Goal: Information Seeking & Learning: Learn about a topic

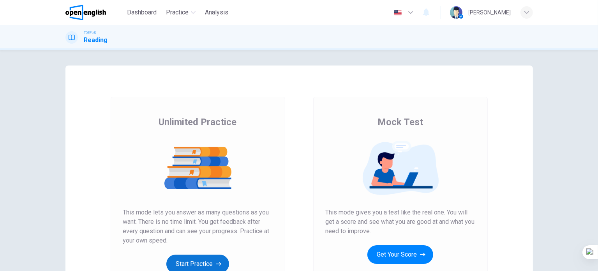
scroll to position [106, 0]
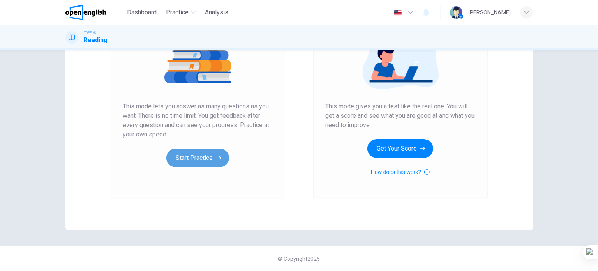
click at [209, 160] on button "Start Practice" at bounding box center [197, 157] width 63 height 19
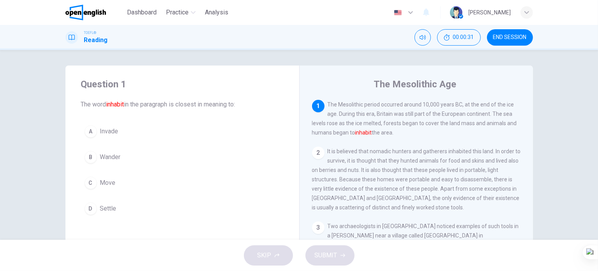
click at [109, 207] on span "Settle" at bounding box center [108, 208] width 16 height 9
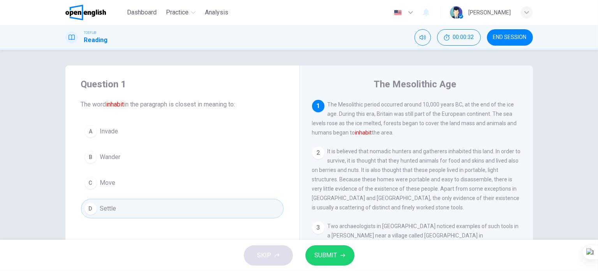
click at [328, 260] on span "SUBMIT" at bounding box center [326, 255] width 23 height 11
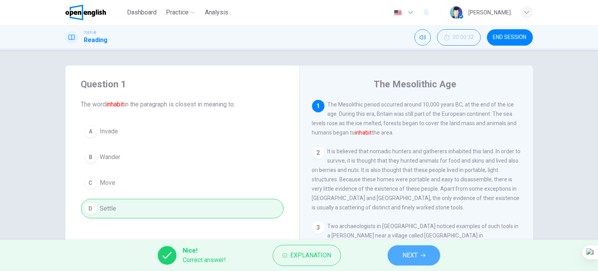
click at [422, 253] on icon "button" at bounding box center [422, 255] width 5 height 5
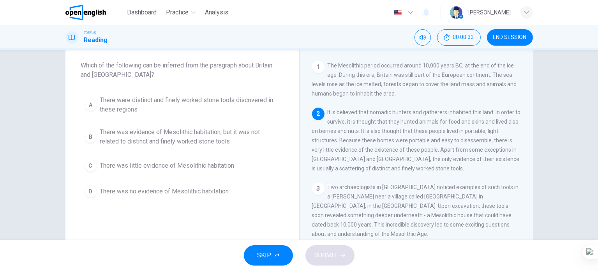
scroll to position [39, 0]
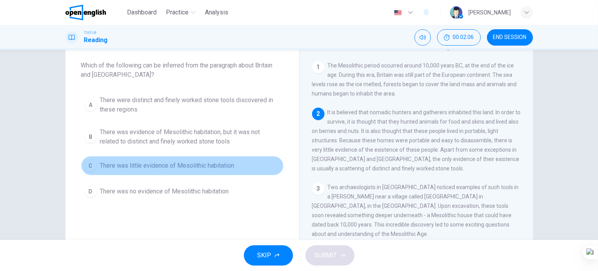
click at [210, 169] on button "C There was little evidence of Mesolithic habitation" at bounding box center [182, 165] width 202 height 19
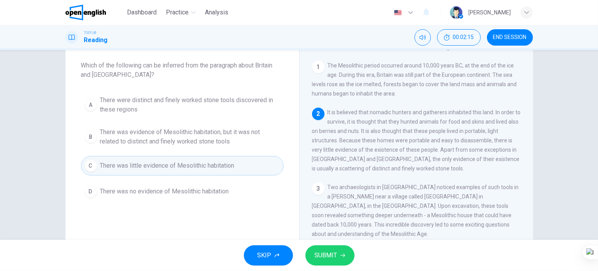
click at [238, 101] on span "There were distinct and finely worked stone tools discovered in these regions" at bounding box center [190, 104] width 180 height 19
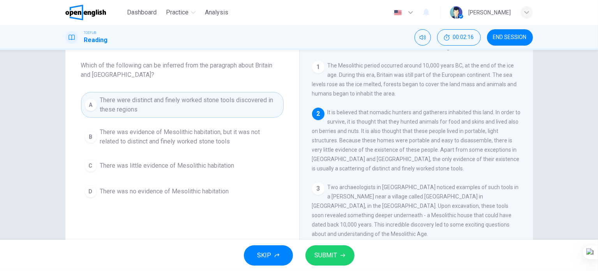
click at [330, 255] on span "SUBMIT" at bounding box center [326, 255] width 23 height 11
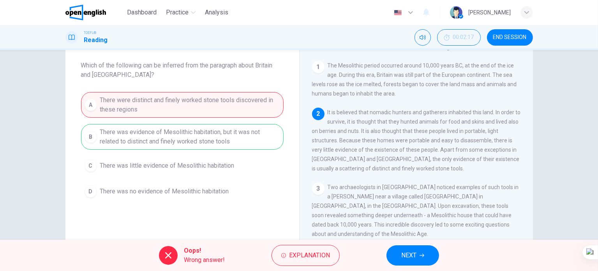
click at [405, 259] on span "NEXT" at bounding box center [408, 255] width 15 height 11
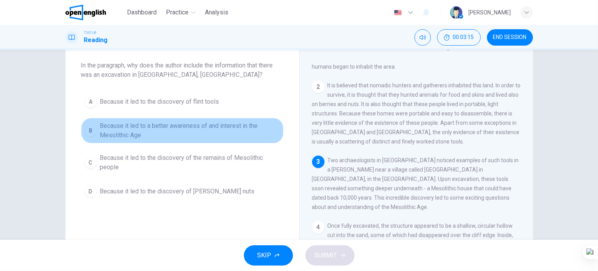
click at [182, 127] on span "Because it led to a better awareness of and interest in the Mesolithic Age" at bounding box center [190, 130] width 180 height 19
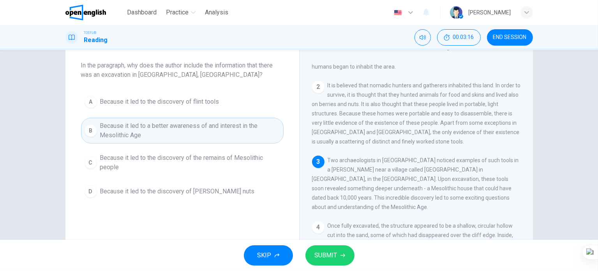
click at [325, 261] on button "SUBMIT" at bounding box center [329, 255] width 49 height 20
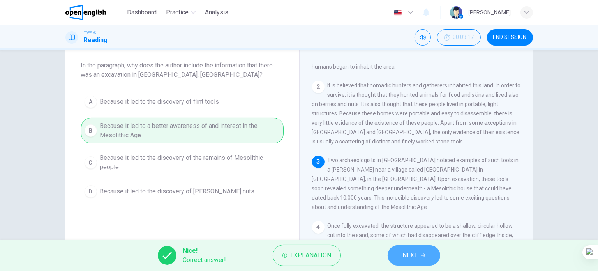
click at [408, 254] on span "NEXT" at bounding box center [409, 255] width 15 height 11
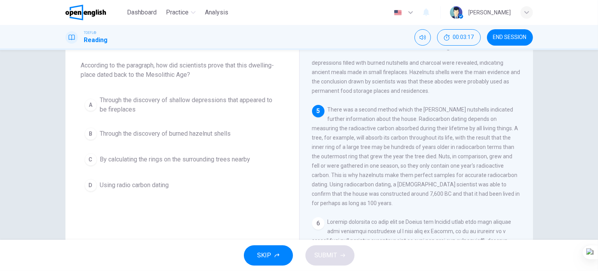
scroll to position [229, 0]
click at [145, 186] on span "Using radio carbon dating" at bounding box center [134, 184] width 69 height 9
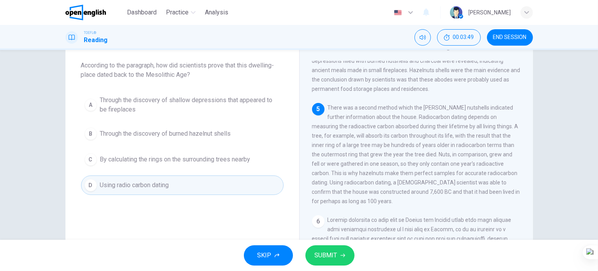
click at [322, 260] on span "SUBMIT" at bounding box center [326, 255] width 23 height 11
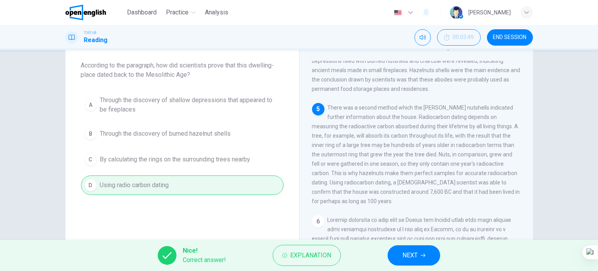
click at [409, 248] on button "NEXT" at bounding box center [413, 255] width 53 height 20
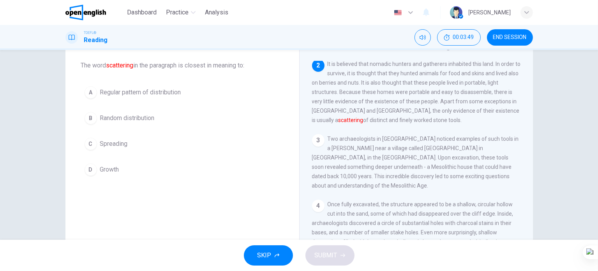
scroll to position [48, 0]
click at [134, 121] on span "Random distribution" at bounding box center [127, 117] width 55 height 9
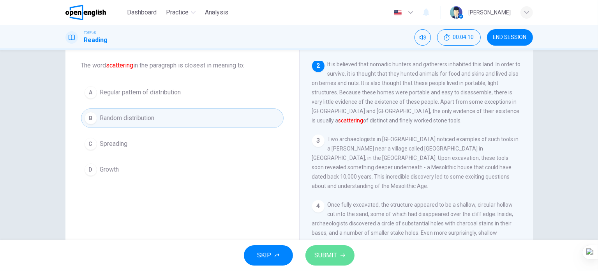
click at [330, 254] on span "SUBMIT" at bounding box center [326, 255] width 23 height 11
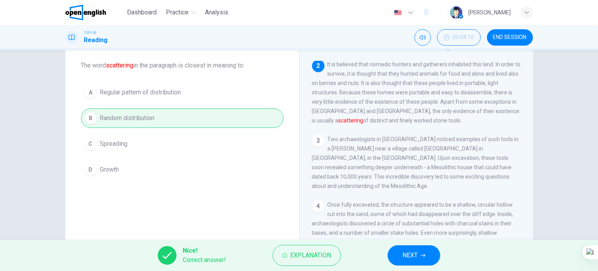
click at [397, 259] on button "NEXT" at bounding box center [413, 255] width 53 height 20
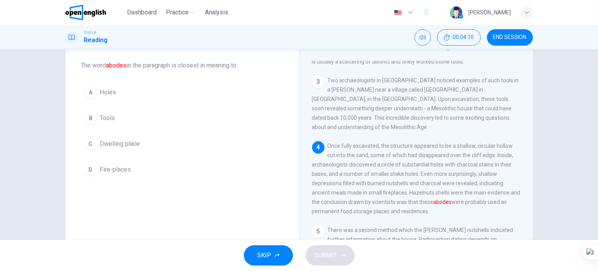
scroll to position [114, 0]
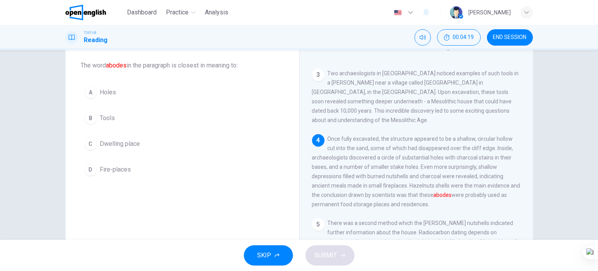
click at [117, 171] on span "Fire-places" at bounding box center [115, 169] width 31 height 9
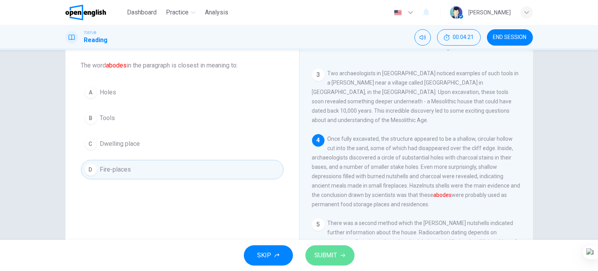
click at [332, 260] on button "SUBMIT" at bounding box center [329, 255] width 49 height 20
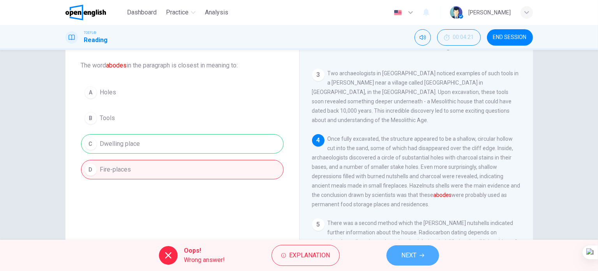
click at [409, 253] on span "NEXT" at bounding box center [408, 255] width 15 height 11
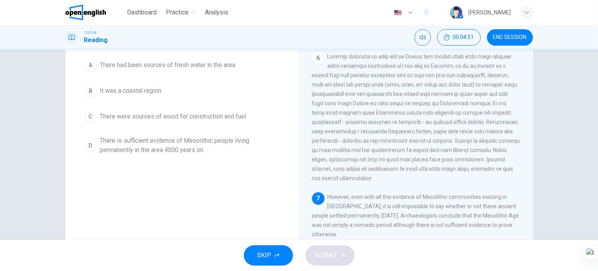
scroll to position [34, 0]
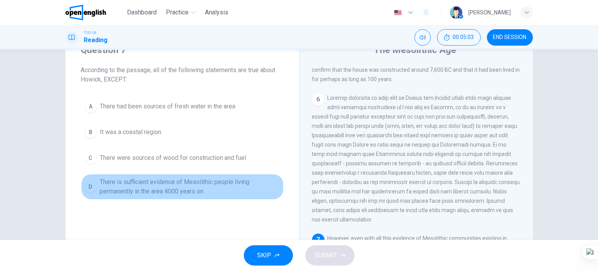
click at [160, 186] on span "There is sufficient evidence of Mesolithic people living permanently in the are…" at bounding box center [190, 186] width 180 height 19
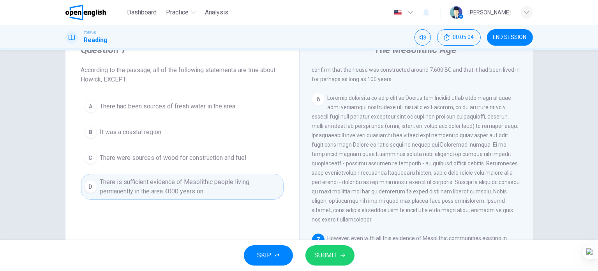
click at [315, 255] on span "SUBMIT" at bounding box center [326, 255] width 23 height 11
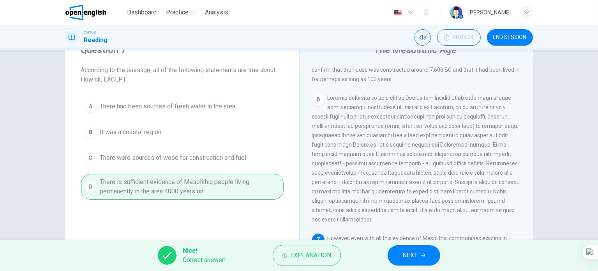
click at [407, 257] on span "NEXT" at bounding box center [409, 255] width 15 height 11
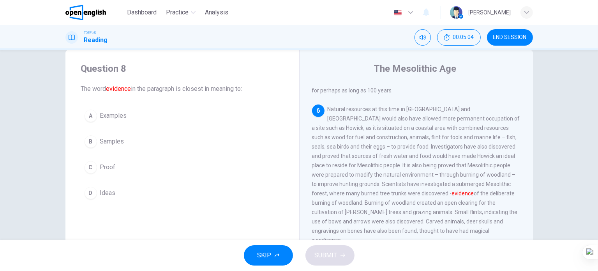
scroll to position [0, 0]
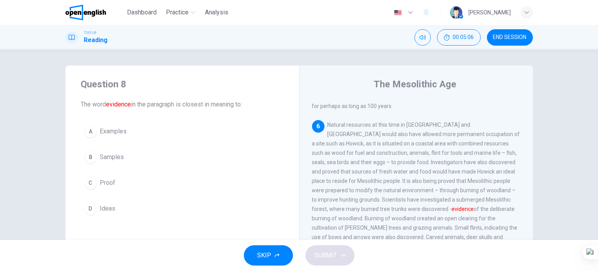
drag, startPoint x: 106, startPoint y: 184, endPoint x: 114, endPoint y: 188, distance: 9.4
click at [105, 184] on span "Proof" at bounding box center [108, 182] width 16 height 9
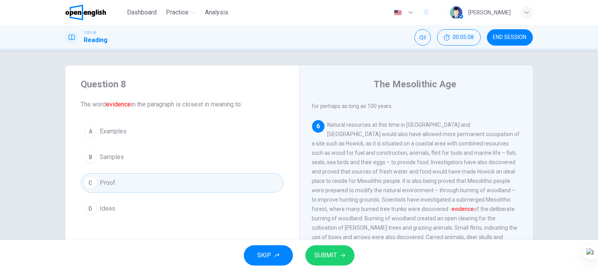
click at [318, 250] on span "SUBMIT" at bounding box center [326, 255] width 23 height 11
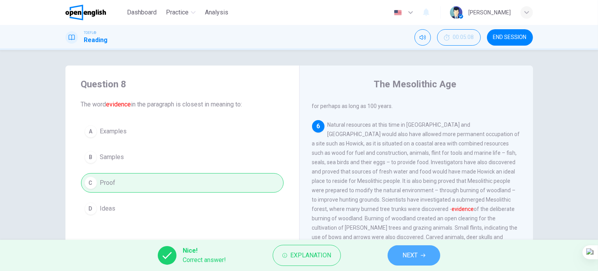
click at [410, 260] on span "NEXT" at bounding box center [409, 255] width 15 height 11
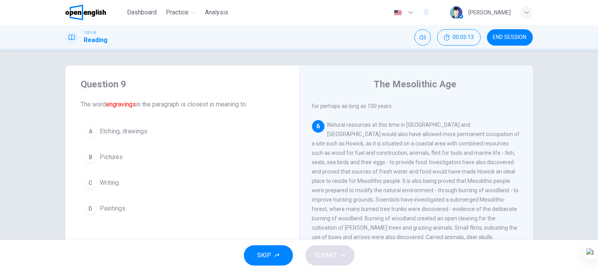
click at [124, 135] on span "Etching, drawings" at bounding box center [123, 131] width 47 height 9
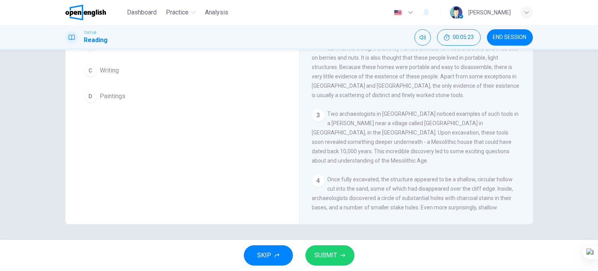
drag, startPoint x: 524, startPoint y: 66, endPoint x: 526, endPoint y: 72, distance: 6.8
click at [526, 72] on div "1 The Mesolithic period occurred around 10,000 years BC, at the end of the ice …" at bounding box center [421, 100] width 219 height 224
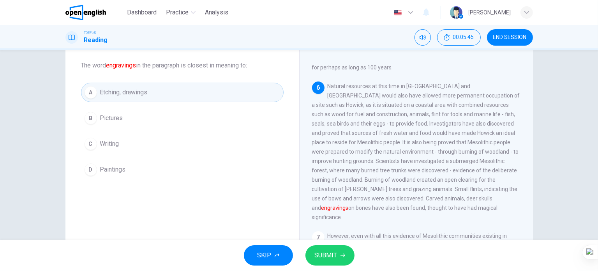
scroll to position [363, 0]
click at [320, 250] on span "SUBMIT" at bounding box center [326, 255] width 23 height 11
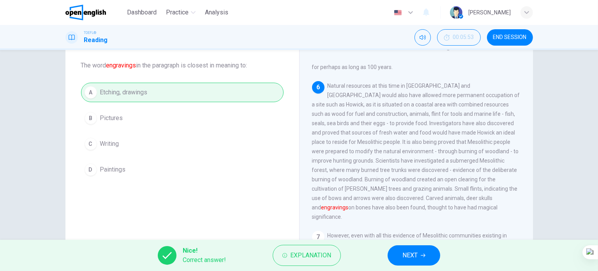
click at [403, 253] on span "NEXT" at bounding box center [409, 255] width 15 height 11
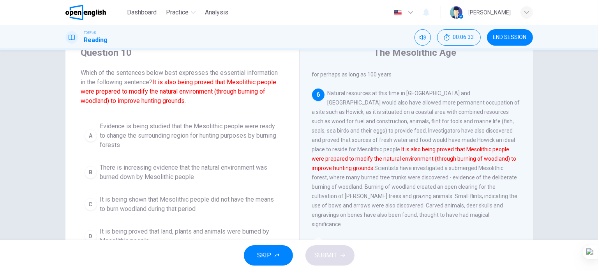
scroll to position [78, 0]
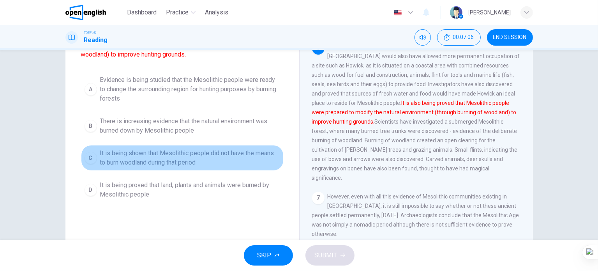
click at [220, 154] on span "It is being shown that Mesolithic people did not have the means to burn woodlan…" at bounding box center [190, 157] width 180 height 19
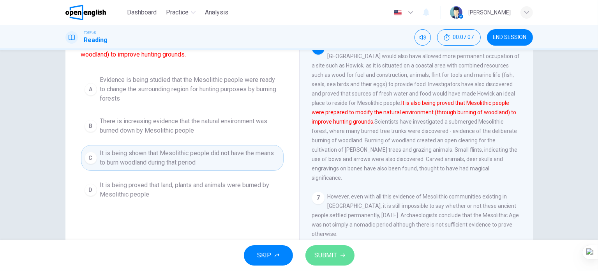
click at [318, 251] on span "SUBMIT" at bounding box center [326, 255] width 23 height 11
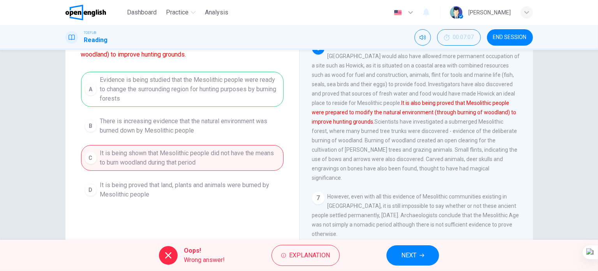
click at [413, 250] on span "NEXT" at bounding box center [408, 255] width 15 height 11
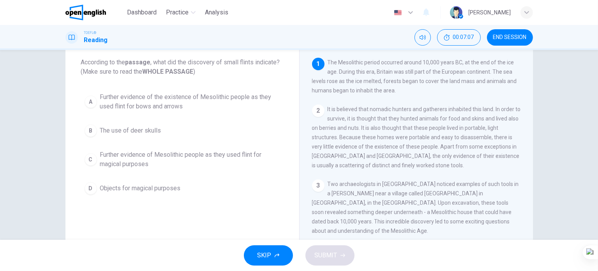
scroll to position [0, 0]
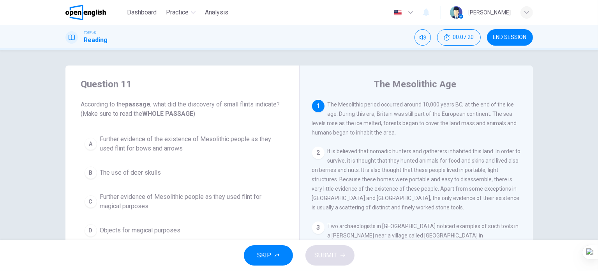
click at [188, 141] on span "Further evidence of the existence of Mesolithic people as they used flint for b…" at bounding box center [190, 143] width 180 height 19
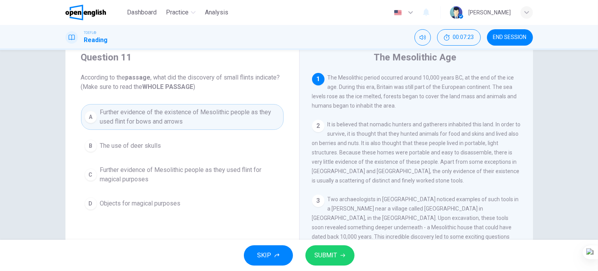
scroll to position [39, 0]
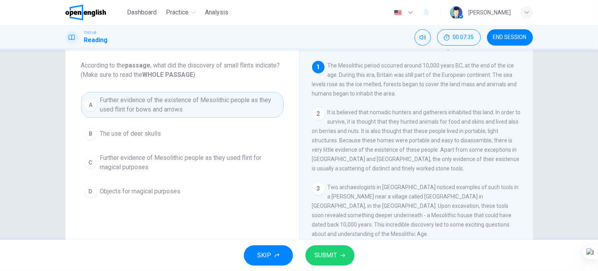
click at [320, 255] on span "SUBMIT" at bounding box center [326, 255] width 23 height 11
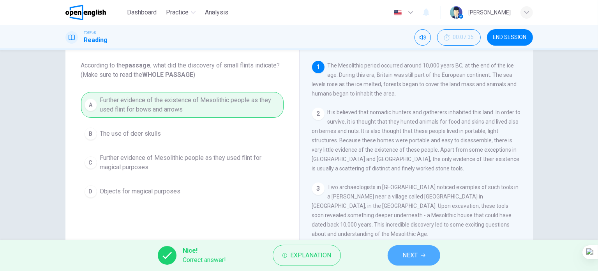
click at [410, 258] on span "NEXT" at bounding box center [409, 255] width 15 height 11
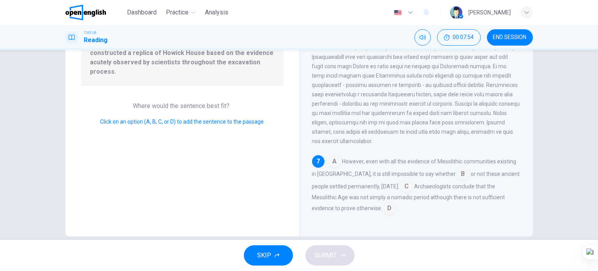
scroll to position [112, 0]
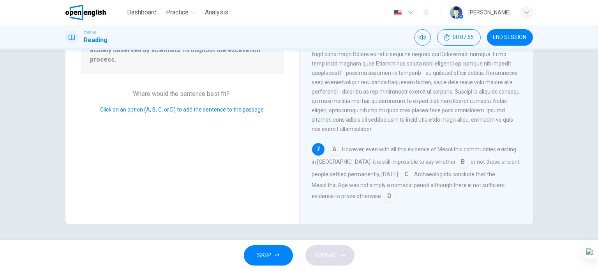
click at [411, 171] on input at bounding box center [406, 175] width 12 height 12
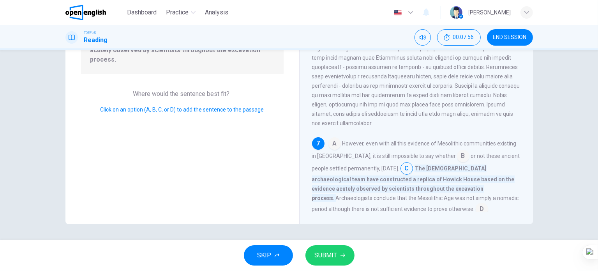
drag, startPoint x: 308, startPoint y: 250, endPoint x: 318, endPoint y: 255, distance: 10.6
click at [318, 255] on button "SUBMIT" at bounding box center [329, 255] width 49 height 20
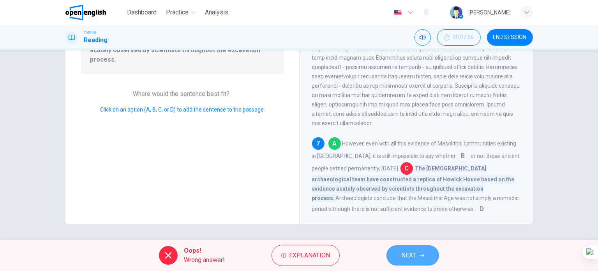
click at [405, 255] on span "NEXT" at bounding box center [408, 255] width 15 height 11
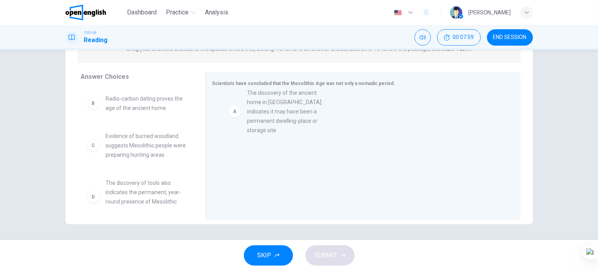
drag, startPoint x: 153, startPoint y: 115, endPoint x: 151, endPoint y: 131, distance: 16.1
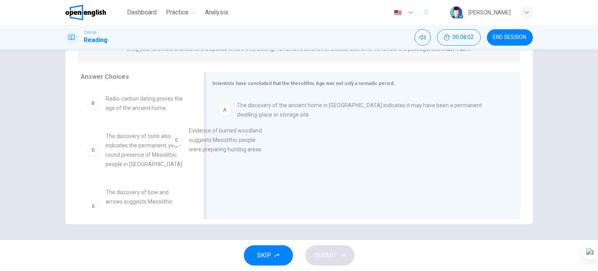
drag, startPoint x: 139, startPoint y: 152, endPoint x: 254, endPoint y: 143, distance: 115.6
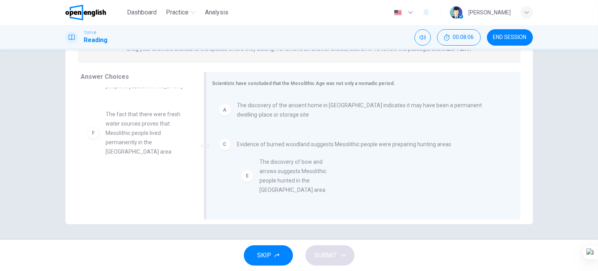
scroll to position [10, 0]
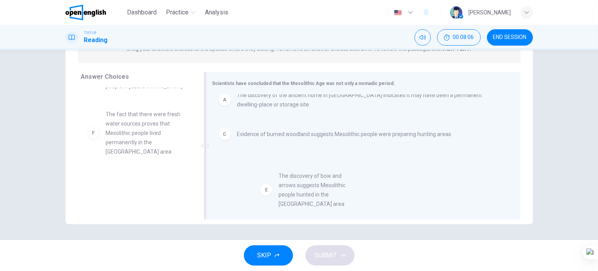
drag, startPoint x: 142, startPoint y: 134, endPoint x: 322, endPoint y: 194, distance: 190.5
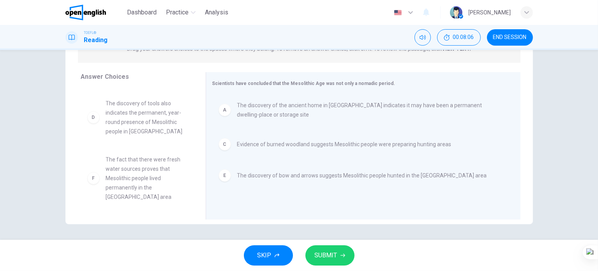
scroll to position [23, 0]
click at [327, 253] on span "SUBMIT" at bounding box center [326, 255] width 23 height 11
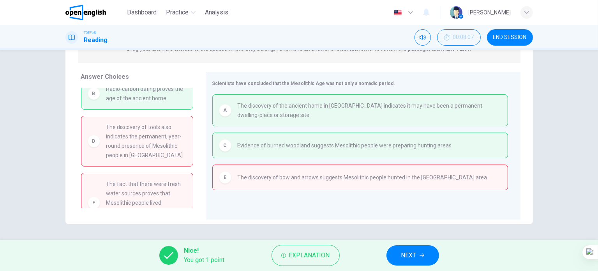
scroll to position [0, 0]
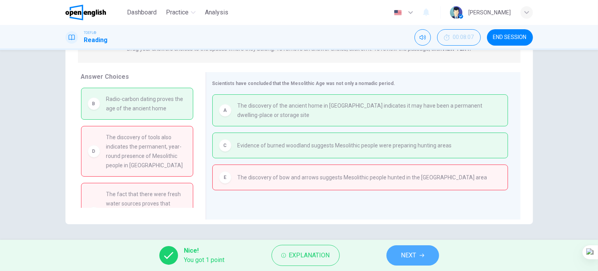
click at [409, 254] on span "NEXT" at bounding box center [408, 255] width 15 height 11
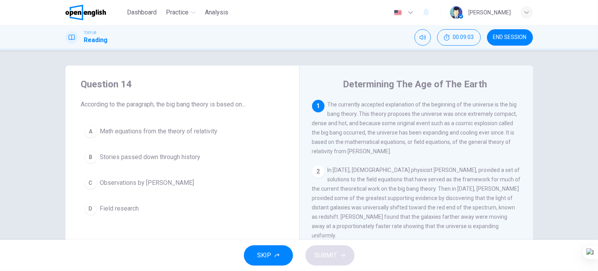
click at [200, 135] on span "Math equations from the theory of relativity" at bounding box center [159, 131] width 118 height 9
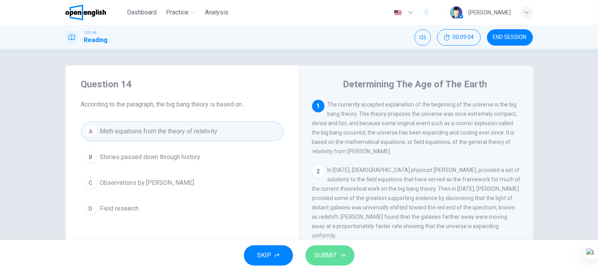
click at [317, 253] on button "SUBMIT" at bounding box center [329, 255] width 49 height 20
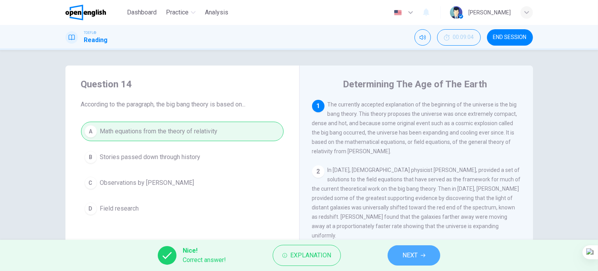
click at [402, 250] on span "NEXT" at bounding box center [409, 255] width 15 height 11
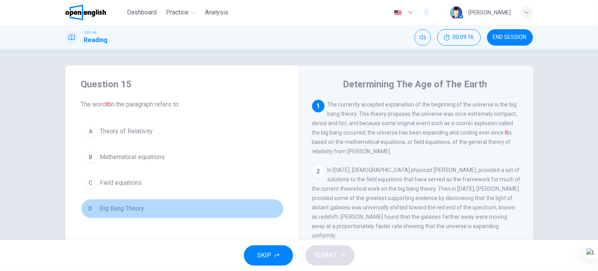
drag, startPoint x: 142, startPoint y: 210, endPoint x: 153, endPoint y: 211, distance: 11.0
click at [145, 210] on button "D Big Bang Theory" at bounding box center [182, 208] width 202 height 19
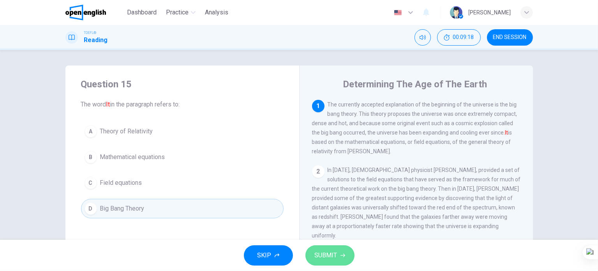
click at [327, 255] on span "SUBMIT" at bounding box center [326, 255] width 23 height 11
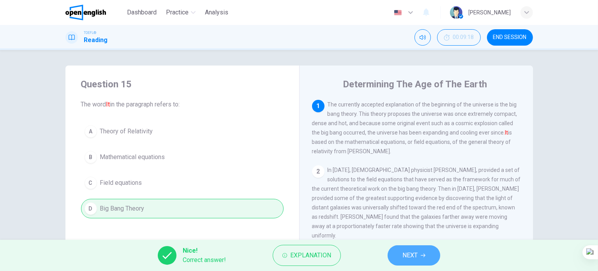
click at [409, 252] on span "NEXT" at bounding box center [409, 255] width 15 height 11
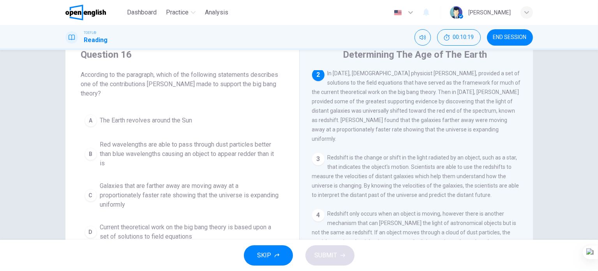
scroll to position [78, 0]
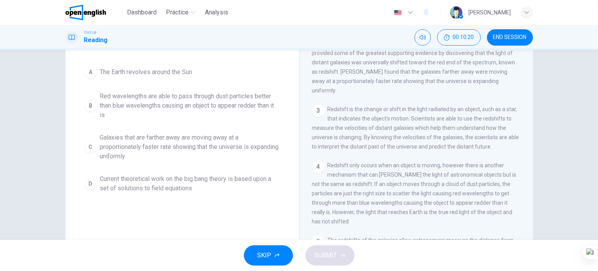
click at [168, 108] on span "Red wavelengths are able to pass through dust particles better than blue wavele…" at bounding box center [190, 105] width 180 height 28
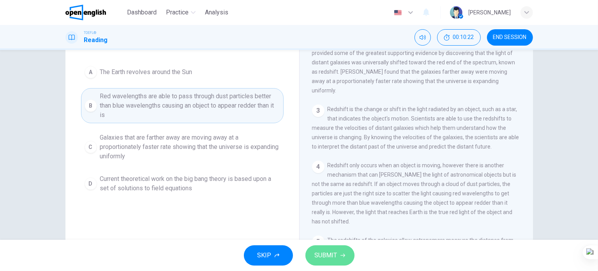
click at [323, 255] on span "SUBMIT" at bounding box center [326, 255] width 23 height 11
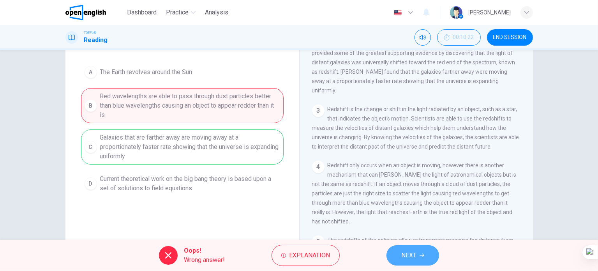
click at [419, 260] on button "NEXT" at bounding box center [412, 255] width 53 height 20
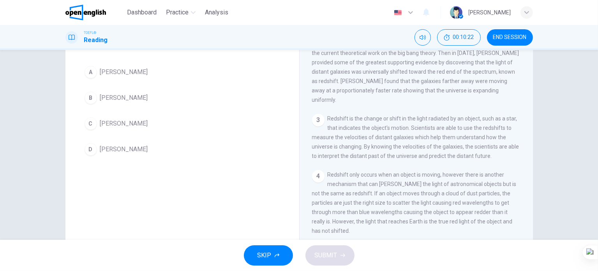
scroll to position [0, 0]
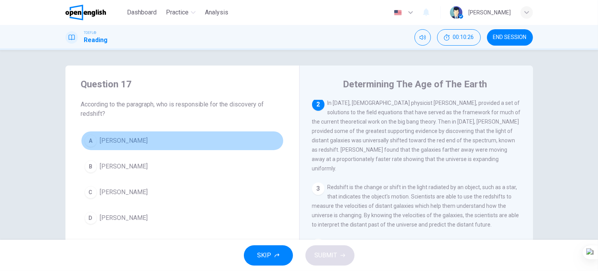
click at [143, 141] on span "Alexander Friedmann" at bounding box center [124, 140] width 48 height 9
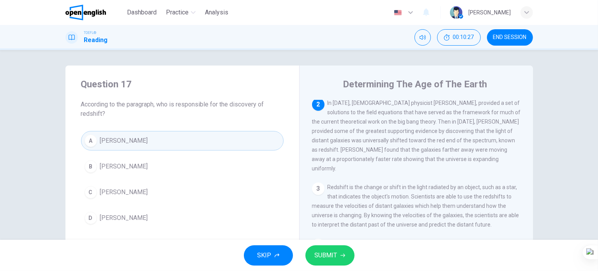
click at [335, 261] on button "SUBMIT" at bounding box center [329, 255] width 49 height 20
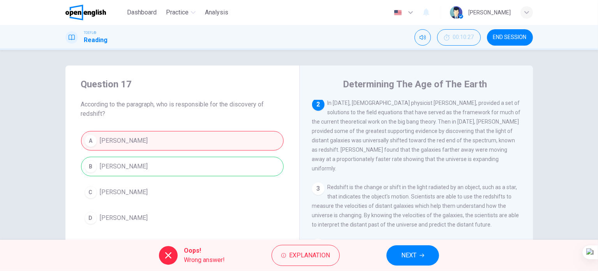
click at [399, 250] on button "NEXT" at bounding box center [412, 255] width 53 height 20
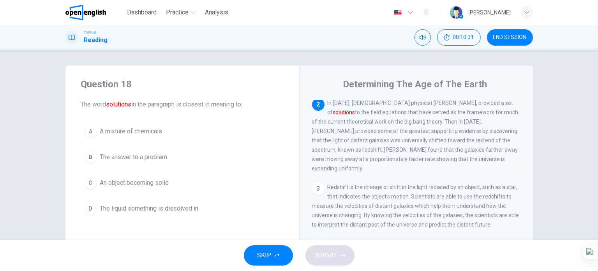
click at [140, 157] on span "The answer to a problem" at bounding box center [133, 156] width 67 height 9
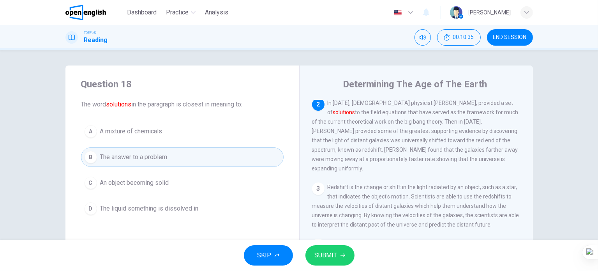
click at [326, 255] on span "SUBMIT" at bounding box center [326, 255] width 23 height 11
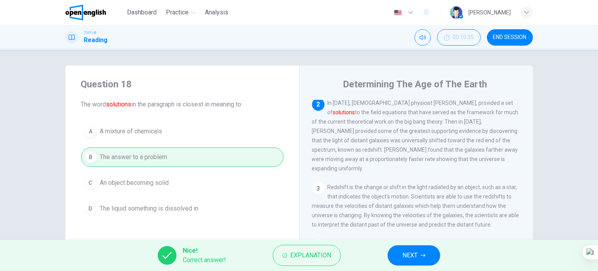
click at [405, 257] on span "NEXT" at bounding box center [409, 255] width 15 height 11
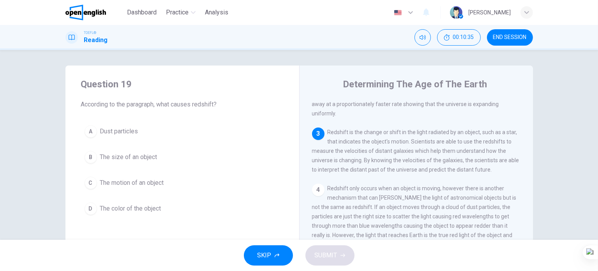
scroll to position [132, 0]
click at [145, 188] on button "C The motion of an object" at bounding box center [182, 182] width 202 height 19
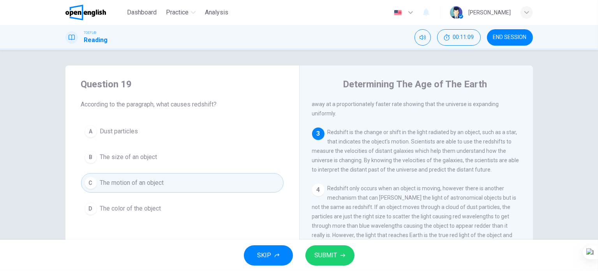
click at [327, 258] on span "SUBMIT" at bounding box center [326, 255] width 23 height 11
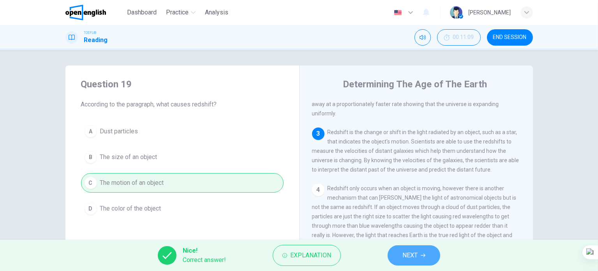
click at [401, 256] on button "NEXT" at bounding box center [413, 255] width 53 height 20
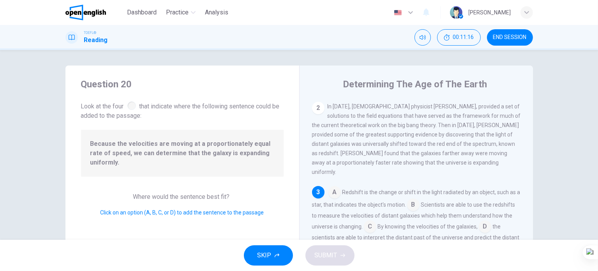
scroll to position [102, 0]
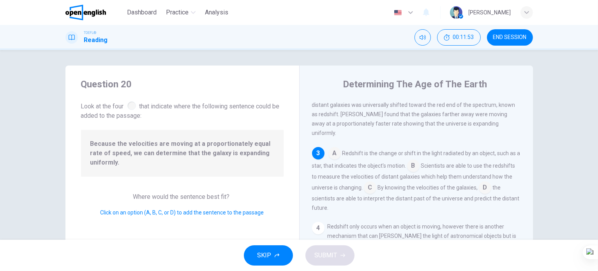
click at [376, 186] on input at bounding box center [370, 188] width 12 height 12
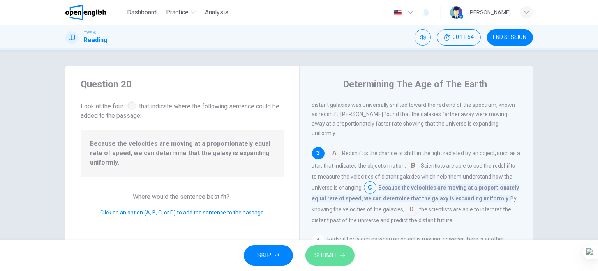
click at [339, 259] on button "SUBMIT" at bounding box center [329, 255] width 49 height 20
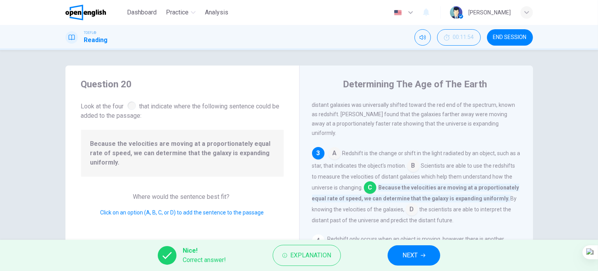
click at [425, 251] on button "NEXT" at bounding box center [413, 255] width 53 height 20
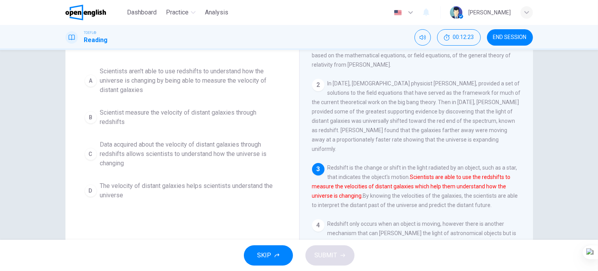
scroll to position [73, 0]
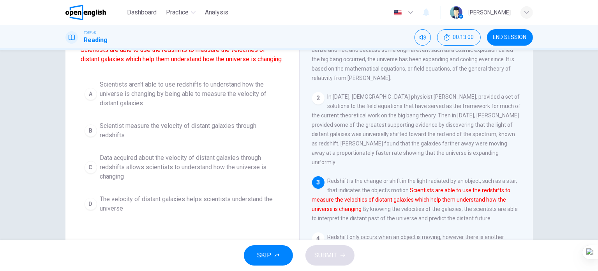
click at [200, 179] on span "Data acquired about the velocity of distant galaxies through redshifts allows s…" at bounding box center [190, 167] width 180 height 28
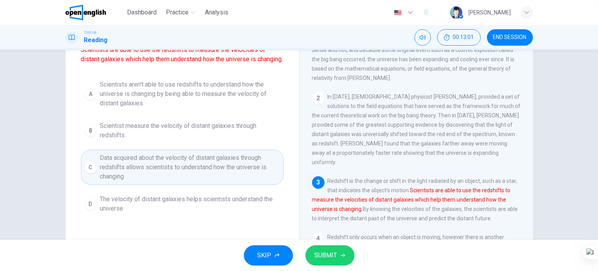
click at [324, 249] on button "SUBMIT" at bounding box center [329, 255] width 49 height 20
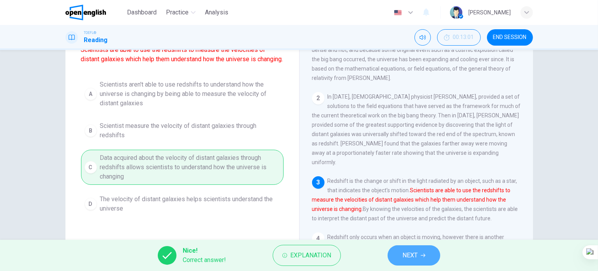
drag, startPoint x: 417, startPoint y: 257, endPoint x: 401, endPoint y: 250, distance: 17.3
click at [417, 256] on span "NEXT" at bounding box center [409, 255] width 15 height 11
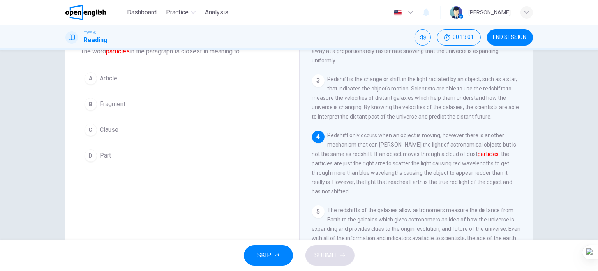
scroll to position [34, 0]
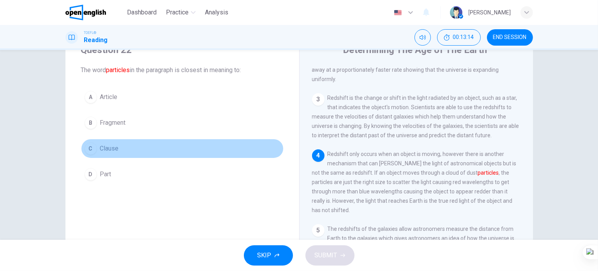
click at [112, 150] on span "Clause" at bounding box center [109, 148] width 19 height 9
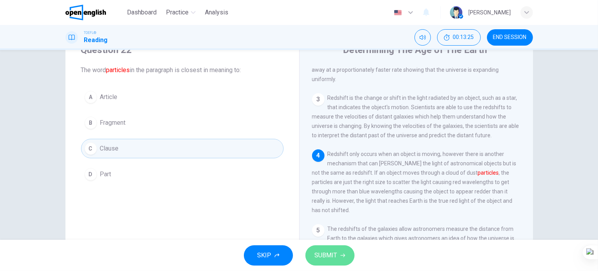
click at [321, 255] on span "SUBMIT" at bounding box center [326, 255] width 23 height 11
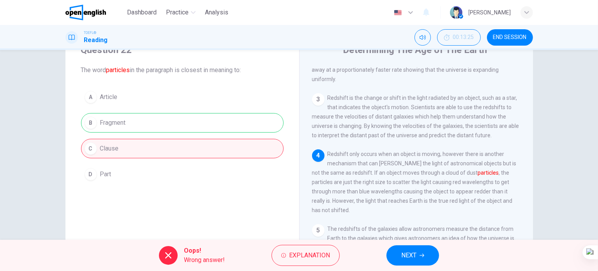
click at [417, 260] on button "NEXT" at bounding box center [412, 255] width 53 height 20
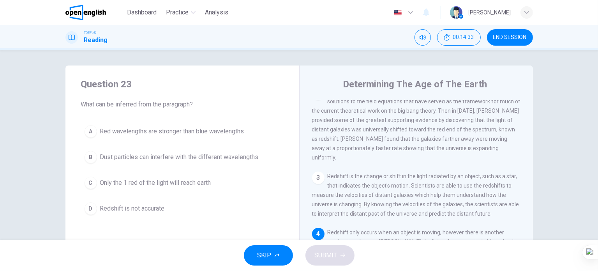
scroll to position [39, 0]
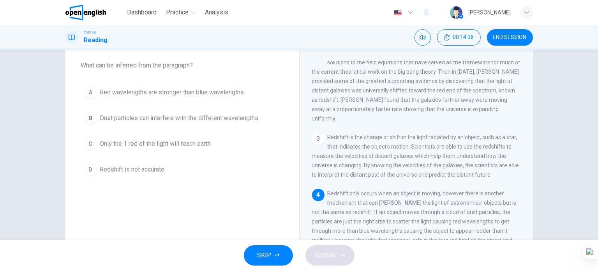
click at [213, 120] on span "Dust particles can interfere with the different wavelengths" at bounding box center [179, 117] width 158 height 9
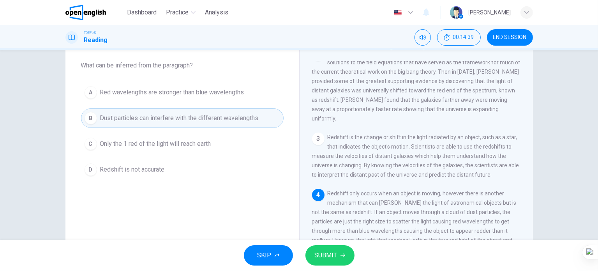
click at [324, 260] on span "SUBMIT" at bounding box center [326, 255] width 23 height 11
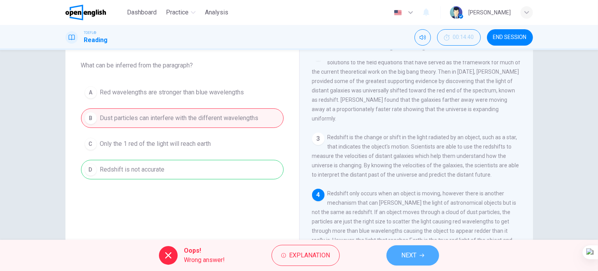
click at [400, 259] on button "NEXT" at bounding box center [412, 255] width 53 height 20
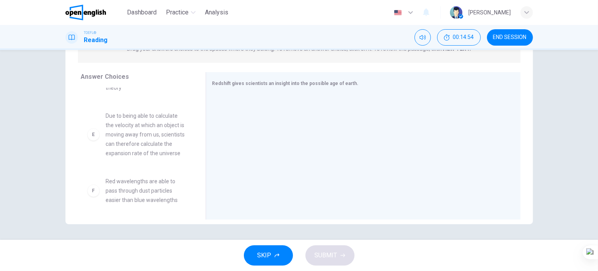
scroll to position [192, 0]
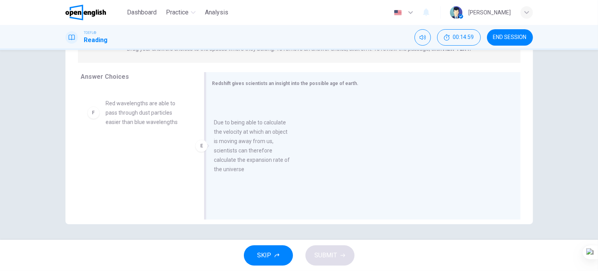
drag, startPoint x: 157, startPoint y: 130, endPoint x: 278, endPoint y: 147, distance: 121.8
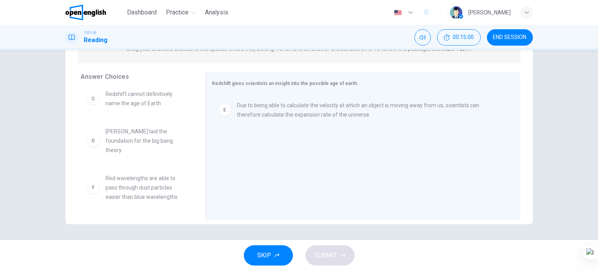
scroll to position [117, 0]
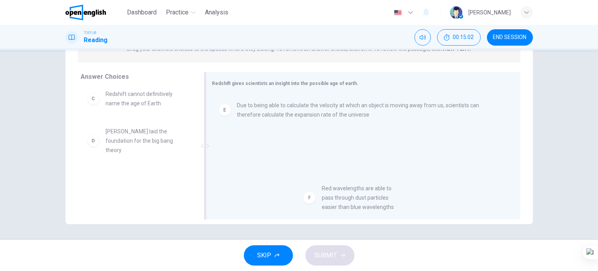
drag, startPoint x: 143, startPoint y: 186, endPoint x: 346, endPoint y: 191, distance: 203.3
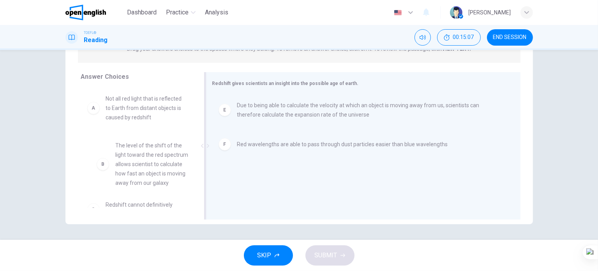
scroll to position [16, 0]
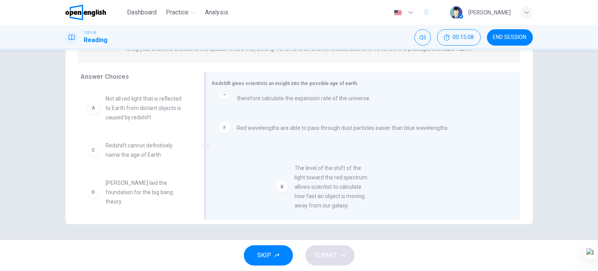
drag, startPoint x: 127, startPoint y: 158, endPoint x: 342, endPoint y: 180, distance: 216.5
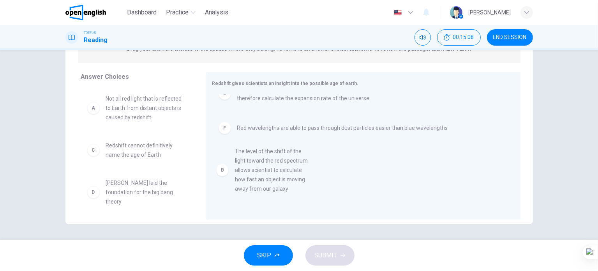
scroll to position [0, 0]
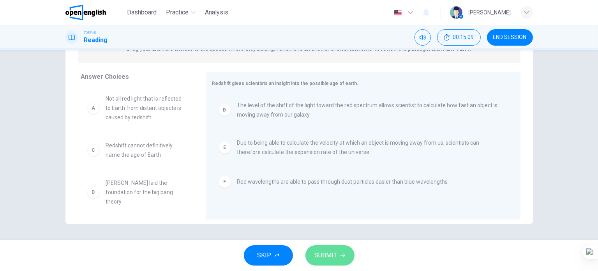
click at [318, 247] on button "SUBMIT" at bounding box center [329, 255] width 49 height 20
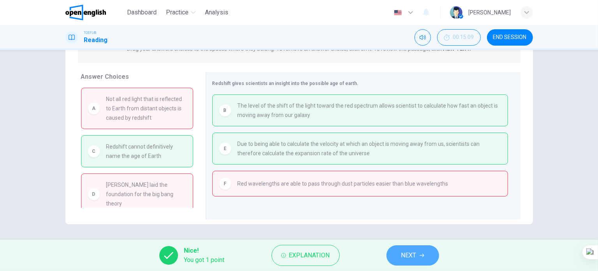
click at [410, 257] on span "NEXT" at bounding box center [408, 255] width 15 height 11
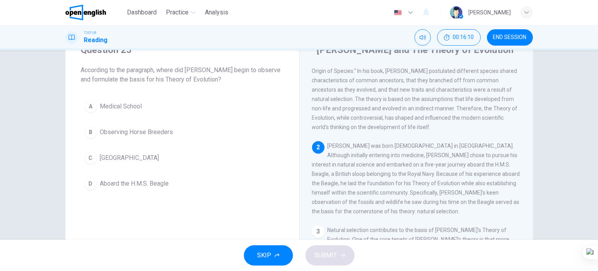
scroll to position [39, 0]
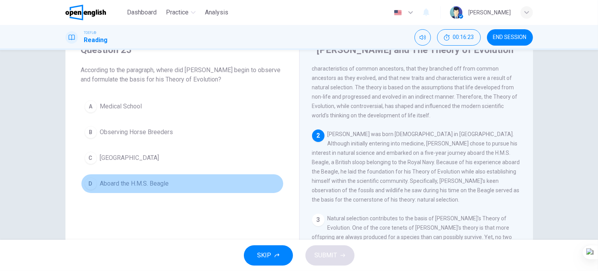
click at [154, 185] on span "Aboard the H.M.S. Beagle" at bounding box center [134, 183] width 69 height 9
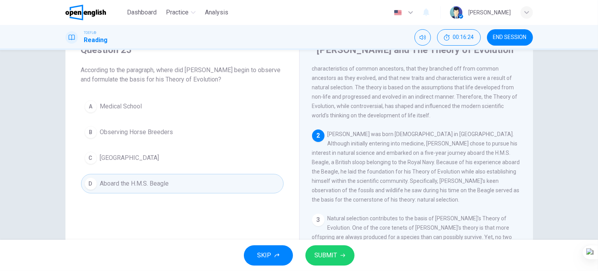
click at [320, 261] on button "SUBMIT" at bounding box center [329, 255] width 49 height 20
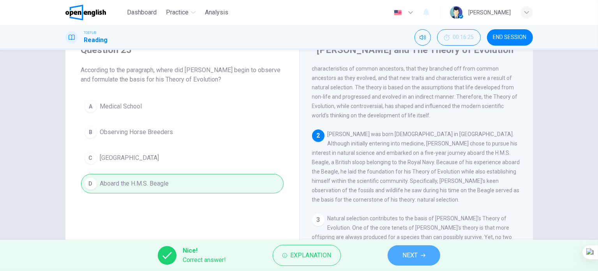
click at [413, 255] on span "NEXT" at bounding box center [409, 255] width 15 height 11
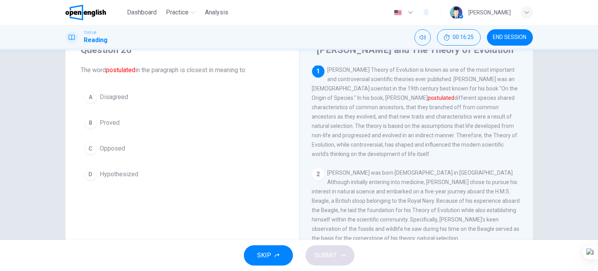
scroll to position [0, 0]
click at [128, 176] on span "Hypothesized" at bounding box center [119, 173] width 39 height 9
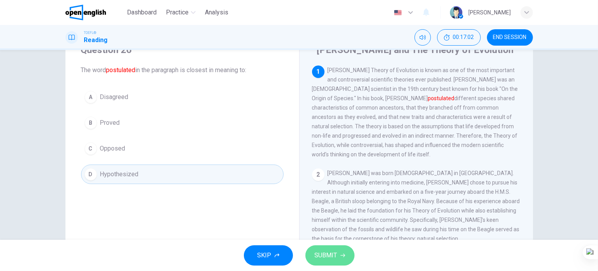
click at [322, 257] on span "SUBMIT" at bounding box center [326, 255] width 23 height 11
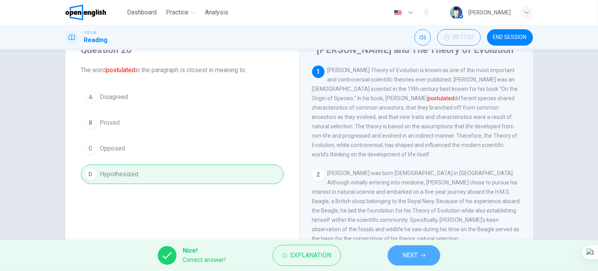
click at [415, 255] on span "NEXT" at bounding box center [409, 255] width 15 height 11
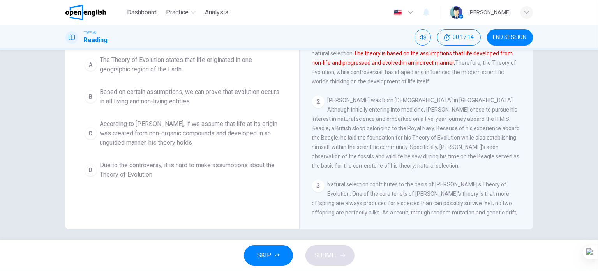
scroll to position [112, 0]
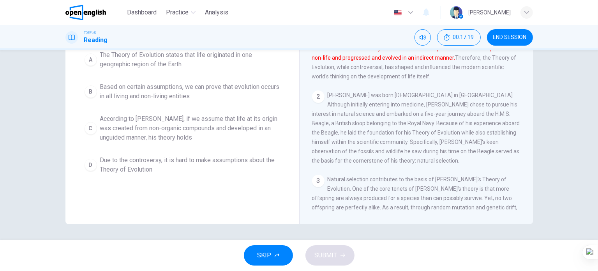
click at [200, 130] on span "According to Darwin, if we assume that life at its origin was created from non-…" at bounding box center [190, 128] width 180 height 28
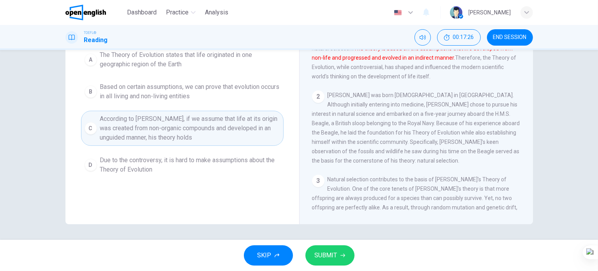
click at [318, 258] on span "SUBMIT" at bounding box center [326, 255] width 23 height 11
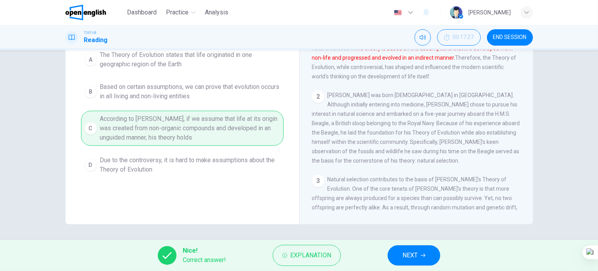
click at [417, 259] on span "NEXT" at bounding box center [409, 255] width 15 height 11
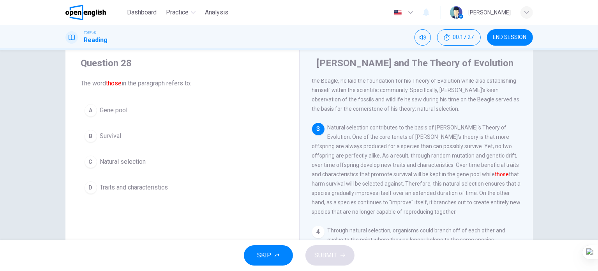
scroll to position [0, 0]
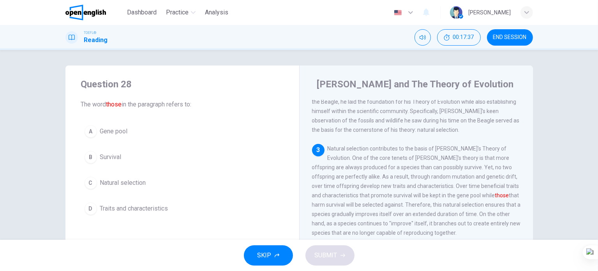
click at [114, 132] on span "Gene pool" at bounding box center [114, 131] width 28 height 9
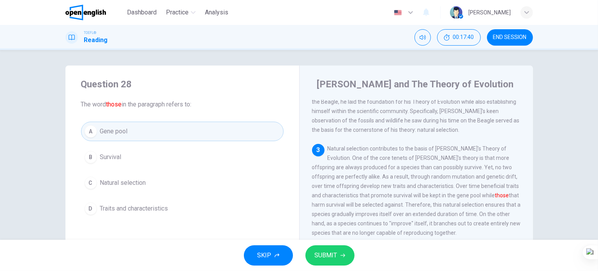
click at [139, 211] on span "Traits and characteristics" at bounding box center [134, 208] width 68 height 9
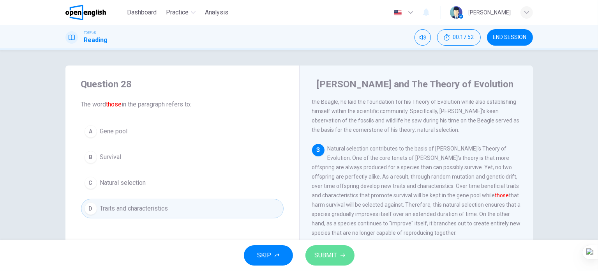
click at [320, 252] on span "SUBMIT" at bounding box center [326, 255] width 23 height 11
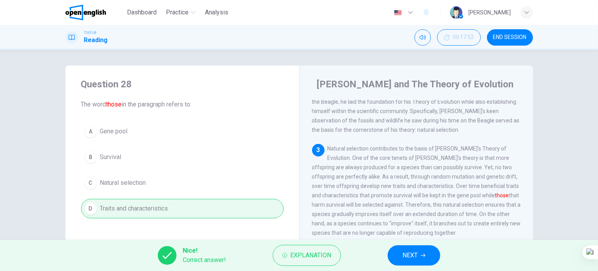
click at [409, 260] on span "NEXT" at bounding box center [409, 255] width 15 height 11
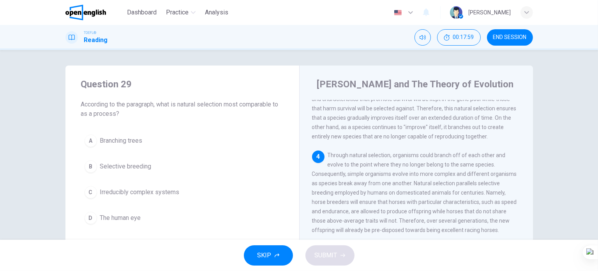
scroll to position [39, 0]
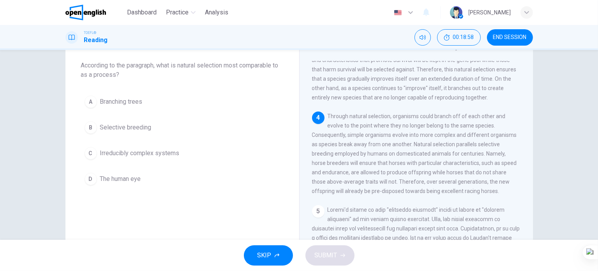
drag, startPoint x: 137, startPoint y: 129, endPoint x: 141, endPoint y: 135, distance: 7.8
click at [137, 129] on span "Selective breeding" at bounding box center [125, 127] width 51 height 9
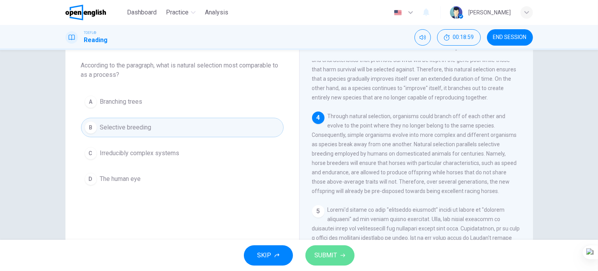
click at [316, 252] on span "SUBMIT" at bounding box center [326, 255] width 23 height 11
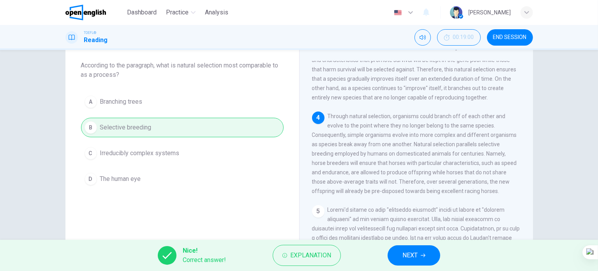
click at [413, 260] on span "NEXT" at bounding box center [409, 255] width 15 height 11
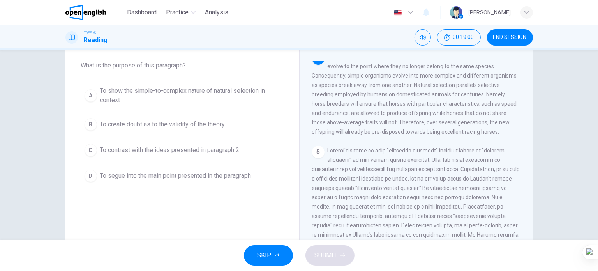
scroll to position [0, 0]
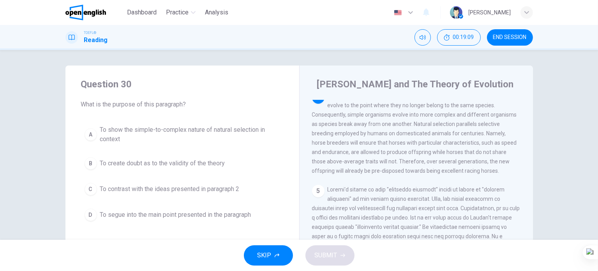
click at [237, 132] on span "To show the simple-to-complex nature of natural selection in context" at bounding box center [190, 134] width 180 height 19
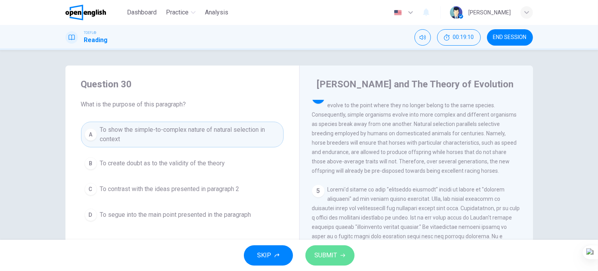
click at [324, 255] on span "SUBMIT" at bounding box center [326, 255] width 23 height 11
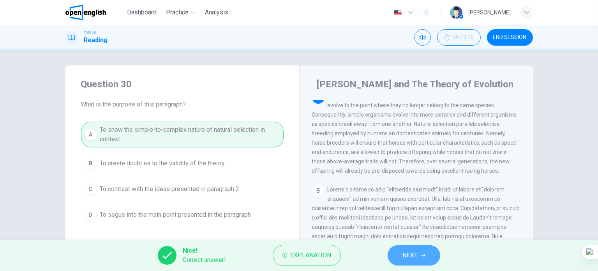
click at [402, 257] on span "NEXT" at bounding box center [409, 255] width 15 height 11
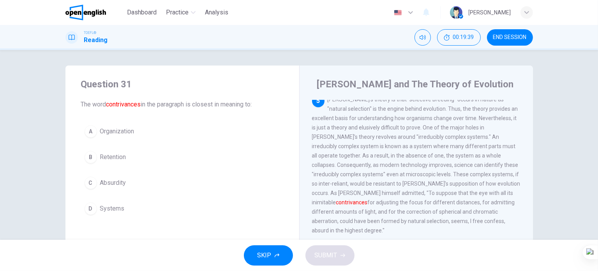
scroll to position [402, 0]
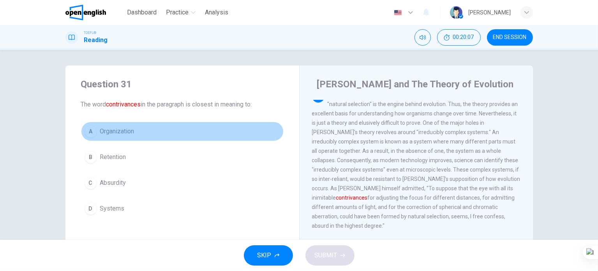
click at [130, 133] on span "Organization" at bounding box center [117, 131] width 34 height 9
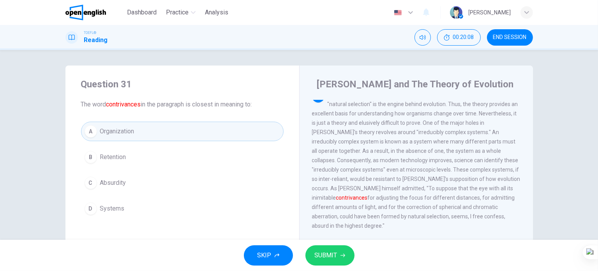
click at [120, 160] on span "Retention" at bounding box center [113, 156] width 26 height 9
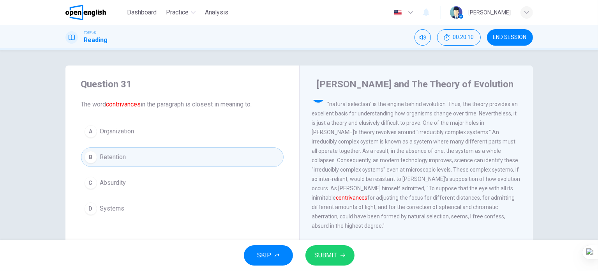
click at [345, 262] on button "SUBMIT" at bounding box center [329, 255] width 49 height 20
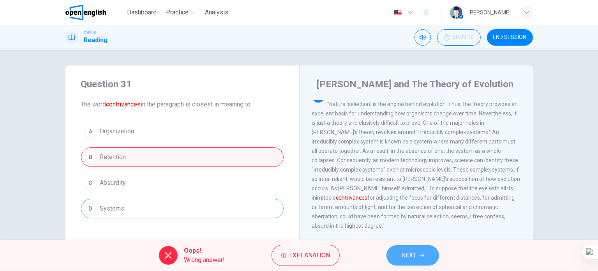
click at [426, 258] on button "NEXT" at bounding box center [412, 255] width 53 height 20
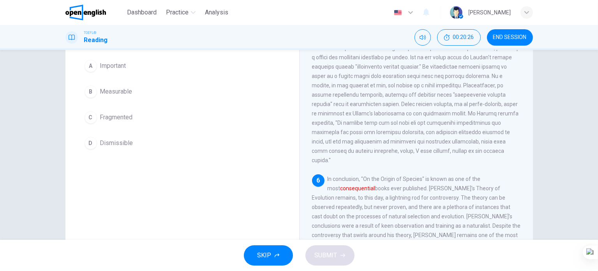
scroll to position [0, 0]
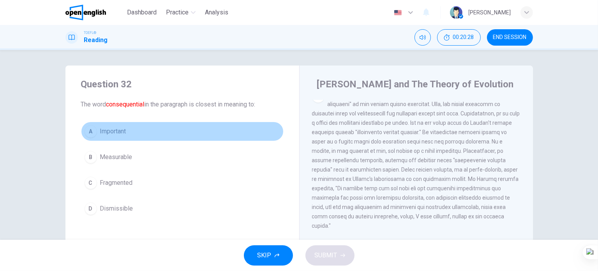
click at [118, 136] on button "A Important" at bounding box center [182, 130] width 202 height 19
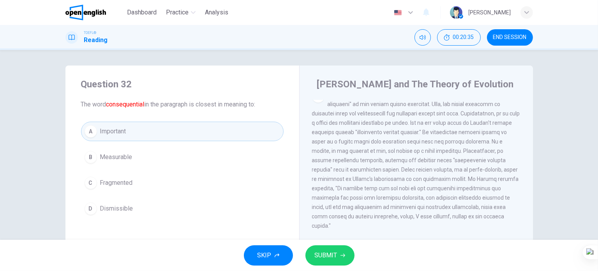
click at [317, 258] on span "SUBMIT" at bounding box center [326, 255] width 23 height 11
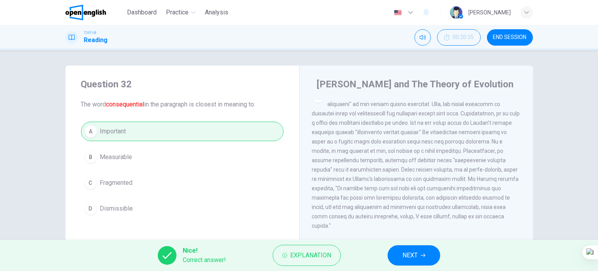
click at [412, 254] on span "NEXT" at bounding box center [409, 255] width 15 height 11
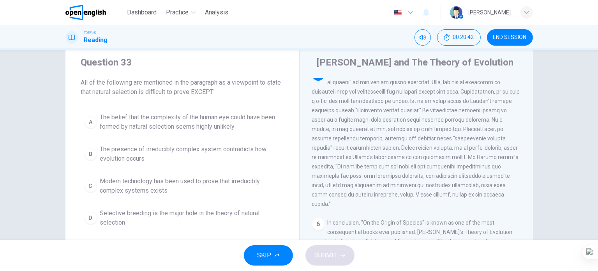
scroll to position [39, 0]
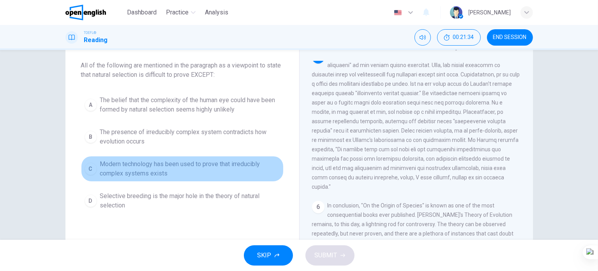
click at [183, 169] on span "Modern technology has been used to prove that irreducibly complex systems exists" at bounding box center [190, 168] width 180 height 19
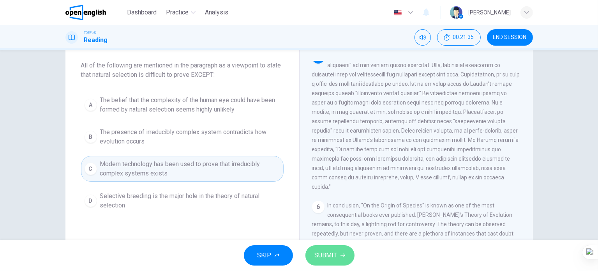
click at [323, 249] on button "SUBMIT" at bounding box center [329, 255] width 49 height 20
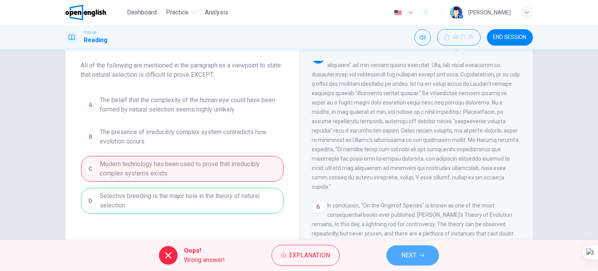
click at [410, 258] on span "NEXT" at bounding box center [408, 255] width 15 height 11
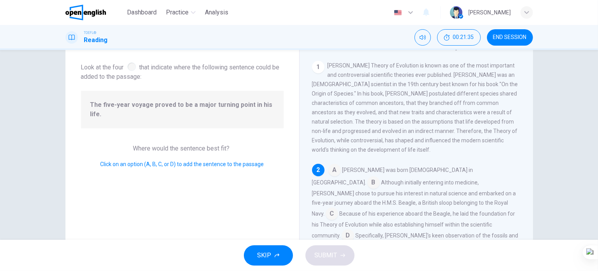
scroll to position [44, 0]
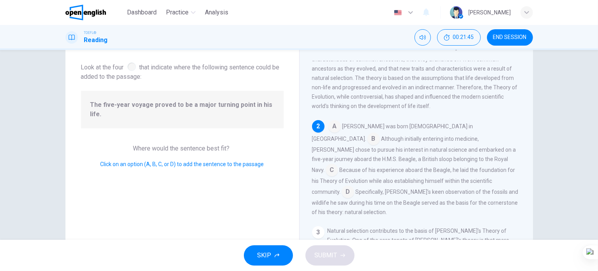
click at [338, 164] on input at bounding box center [331, 170] width 12 height 12
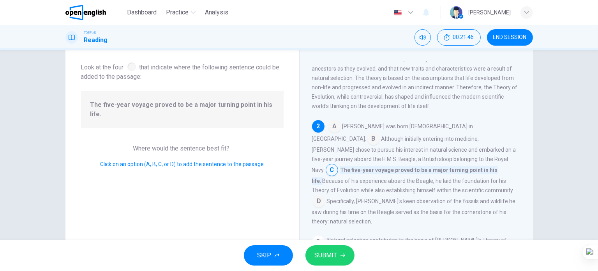
click at [337, 249] on button "SUBMIT" at bounding box center [329, 255] width 49 height 20
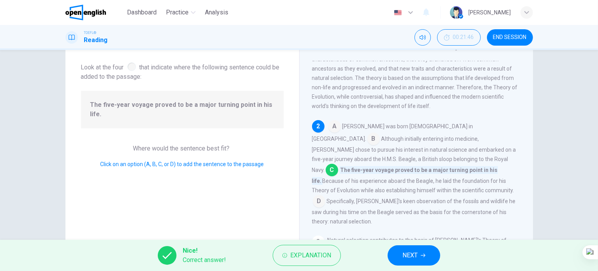
click at [423, 253] on icon "button" at bounding box center [422, 255] width 5 height 5
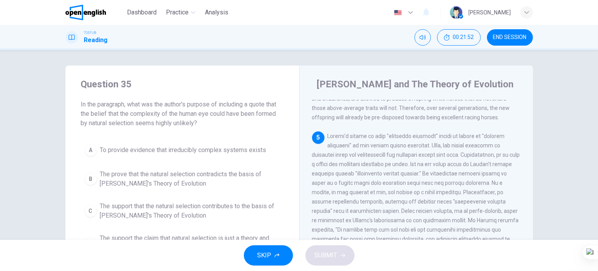
scroll to position [363, 0]
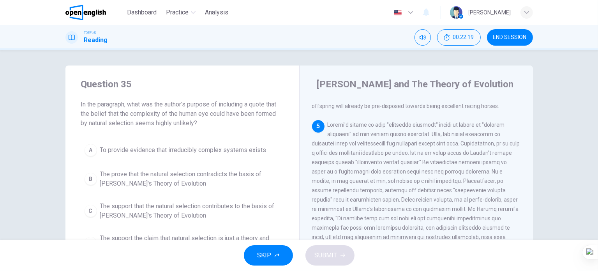
click at [519, 34] on span "END SESSION" at bounding box center [509, 37] width 33 height 6
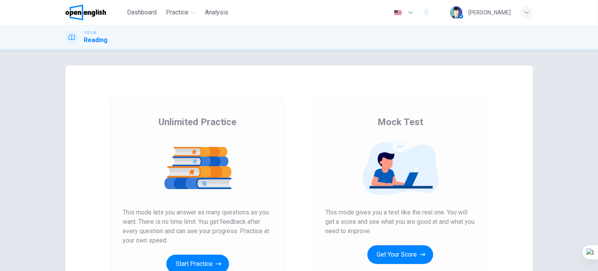
click at [407, 258] on button "Get Your Score" at bounding box center [400, 254] width 66 height 19
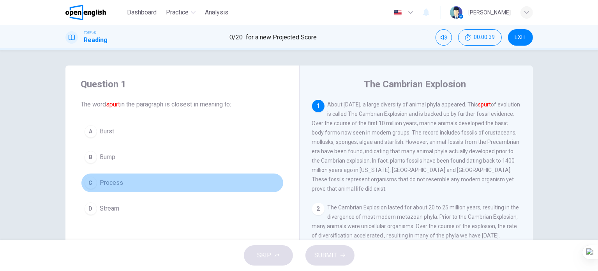
click at [117, 185] on span "Process" at bounding box center [111, 182] width 23 height 9
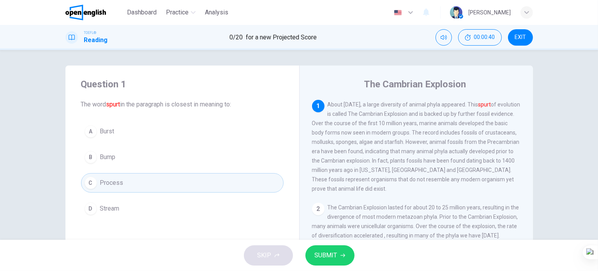
click at [316, 255] on span "SUBMIT" at bounding box center [326, 255] width 23 height 11
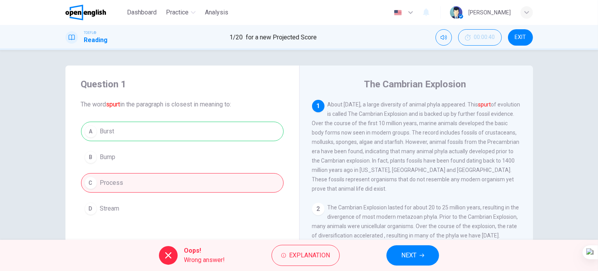
click at [418, 253] on button "NEXT" at bounding box center [412, 255] width 53 height 20
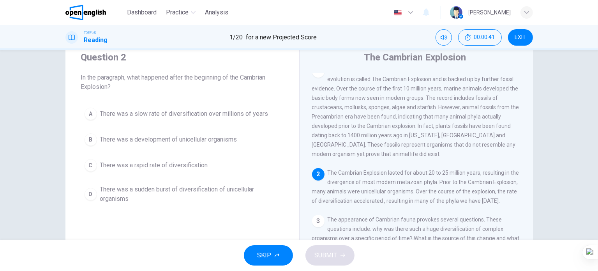
scroll to position [39, 0]
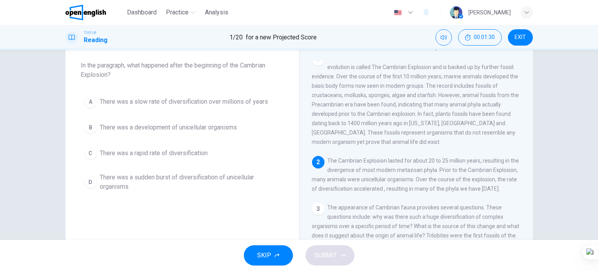
click at [206, 100] on span "There was a slow rate of diversification over millions of years" at bounding box center [184, 101] width 168 height 9
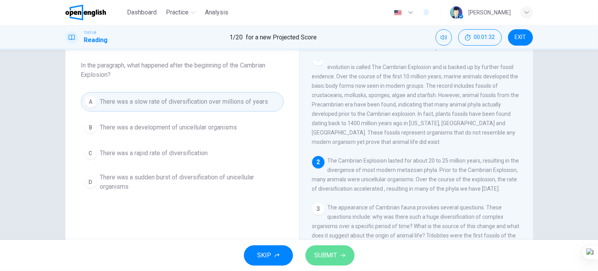
click at [318, 259] on span "SUBMIT" at bounding box center [326, 255] width 23 height 11
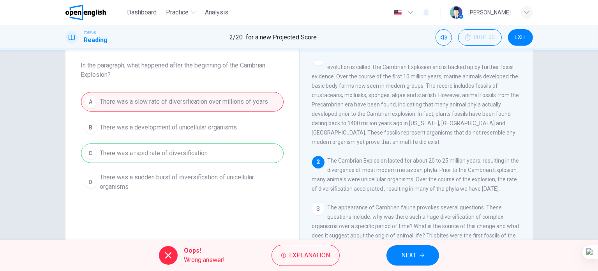
click at [413, 259] on span "NEXT" at bounding box center [408, 255] width 15 height 11
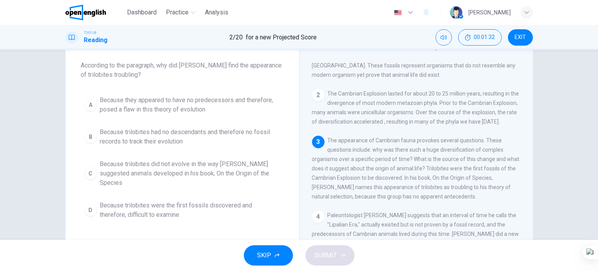
scroll to position [85, 0]
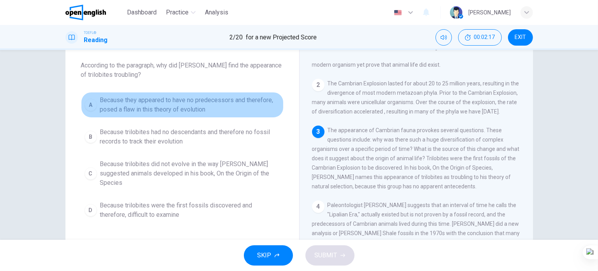
click at [176, 95] on span "Because they appeared to have no predecessors and therefore, posed a flaw in th…" at bounding box center [190, 104] width 180 height 19
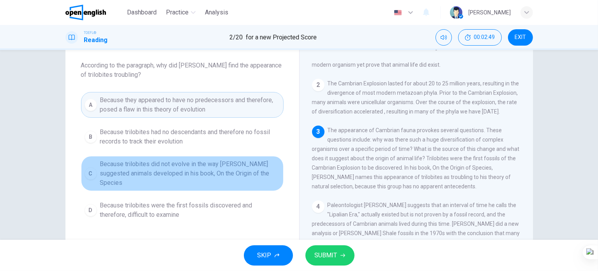
click at [181, 173] on span "Because trilobites did not evolve in the way Darwin suggested animals developed…" at bounding box center [190, 173] width 180 height 28
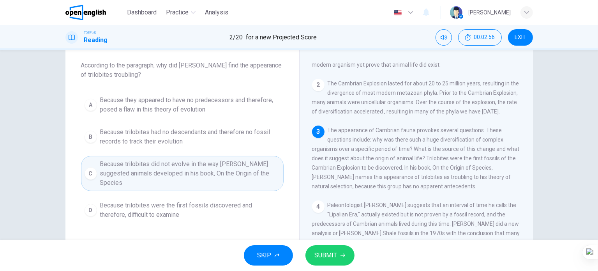
click at [192, 201] on span "Because trilobites were the first fossils discovered and therefore, difficult t…" at bounding box center [190, 210] width 180 height 19
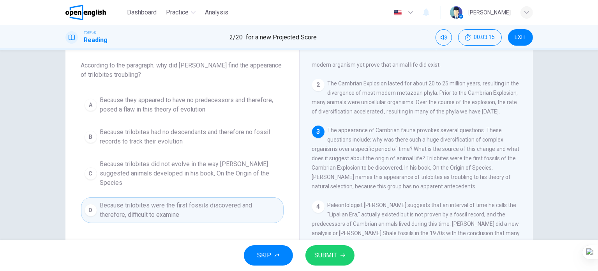
click at [192, 164] on span "Because trilobites did not evolve in the way Darwin suggested animals developed…" at bounding box center [190, 173] width 180 height 28
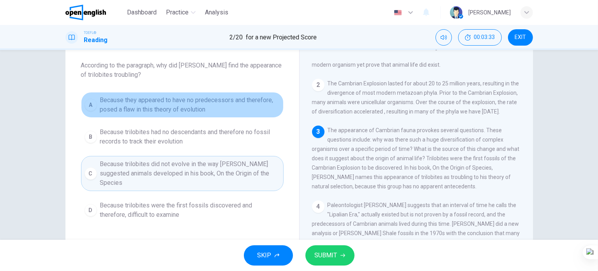
click at [183, 96] on span "Because they appeared to have no predecessors and therefore, posed a flaw in th…" at bounding box center [190, 104] width 180 height 19
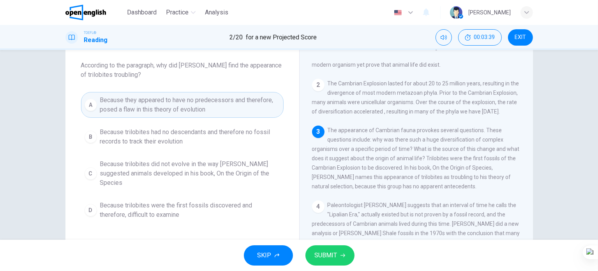
click at [323, 255] on span "SUBMIT" at bounding box center [326, 255] width 23 height 11
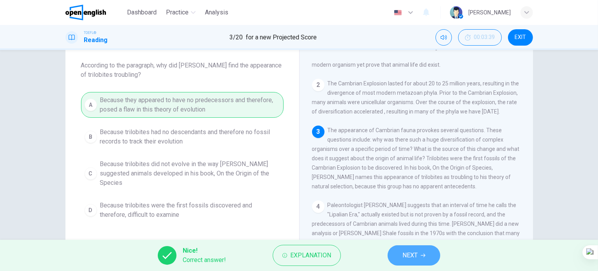
drag, startPoint x: 405, startPoint y: 257, endPoint x: 376, endPoint y: 242, distance: 32.7
click at [405, 256] on span "NEXT" at bounding box center [409, 255] width 15 height 11
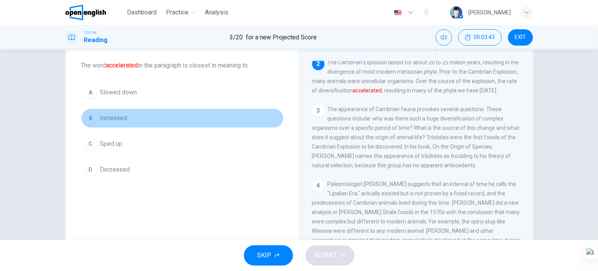
click at [121, 116] on span "Increased" at bounding box center [113, 117] width 27 height 9
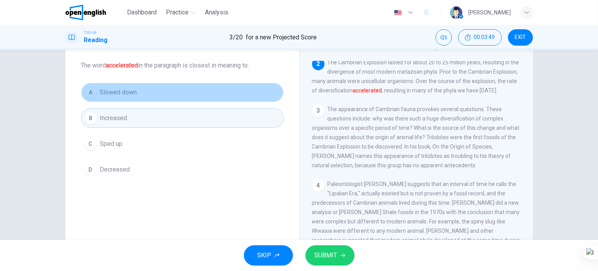
click at [131, 90] on span "Slowed down" at bounding box center [118, 92] width 37 height 9
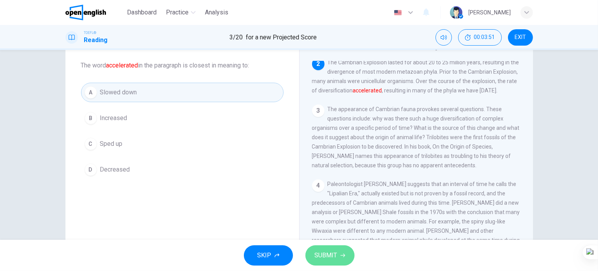
click at [312, 256] on button "SUBMIT" at bounding box center [329, 255] width 49 height 20
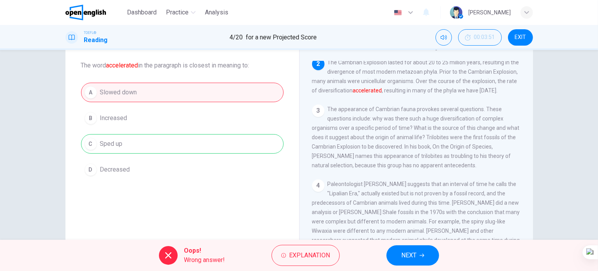
click at [411, 246] on button "NEXT" at bounding box center [412, 255] width 53 height 20
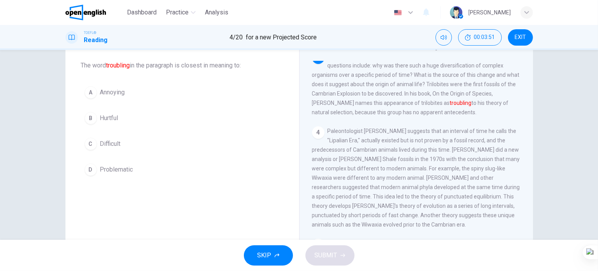
scroll to position [164, 0]
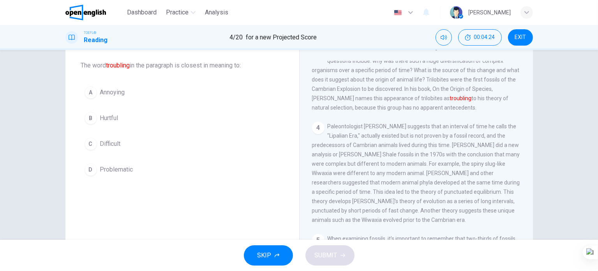
click at [118, 170] on span "Problematic" at bounding box center [116, 169] width 33 height 9
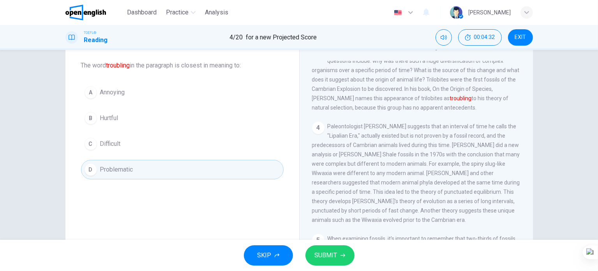
click at [322, 260] on button "SUBMIT" at bounding box center [329, 255] width 49 height 20
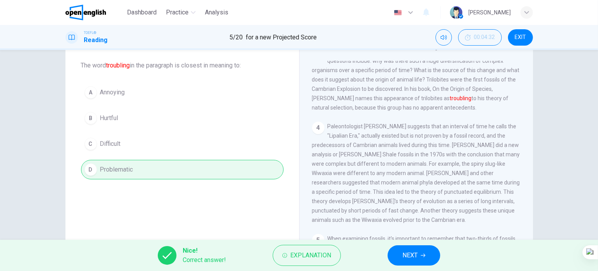
drag, startPoint x: 403, startPoint y: 258, endPoint x: 387, endPoint y: 253, distance: 16.4
click at [403, 258] on span "NEXT" at bounding box center [409, 255] width 15 height 11
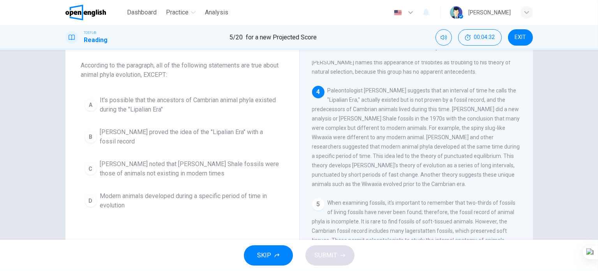
scroll to position [201, 0]
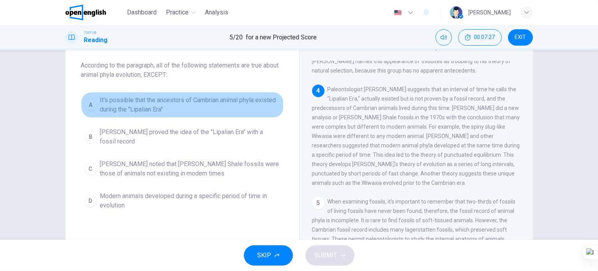
click at [150, 109] on span "It's possible that the ancestors of Cambrian animal phyla existed during the "L…" at bounding box center [190, 104] width 180 height 19
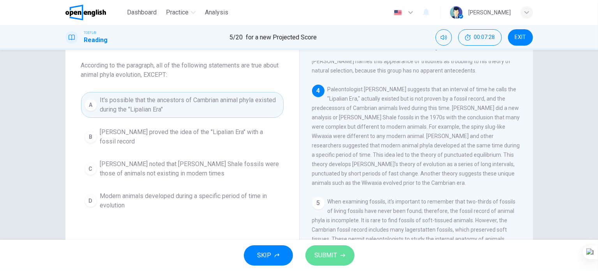
click at [319, 248] on button "SUBMIT" at bounding box center [329, 255] width 49 height 20
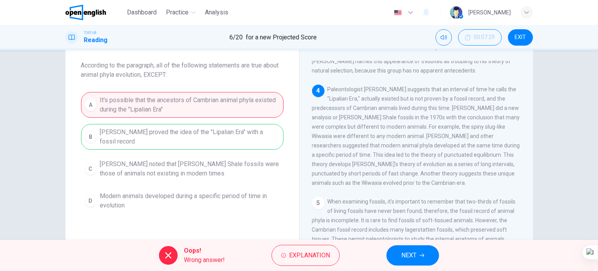
click at [403, 257] on span "NEXT" at bounding box center [408, 255] width 15 height 11
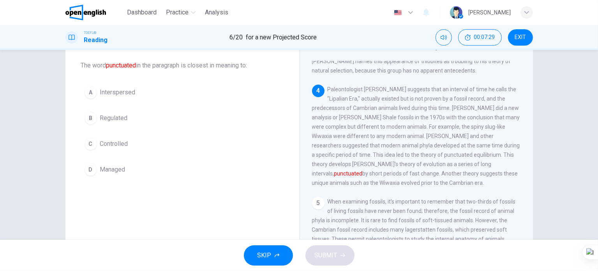
scroll to position [240, 0]
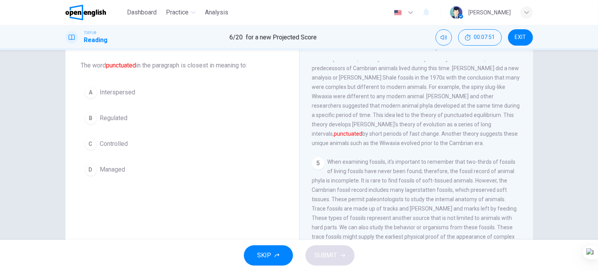
click at [114, 121] on span "Regulated" at bounding box center [114, 117] width 28 height 9
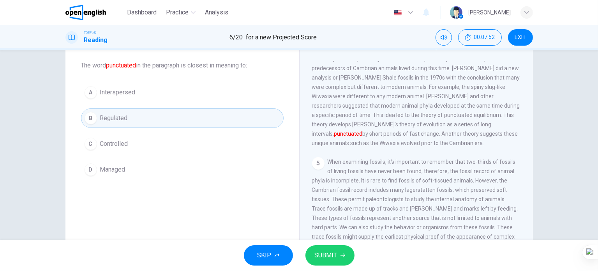
click at [316, 256] on span "SUBMIT" at bounding box center [326, 255] width 23 height 11
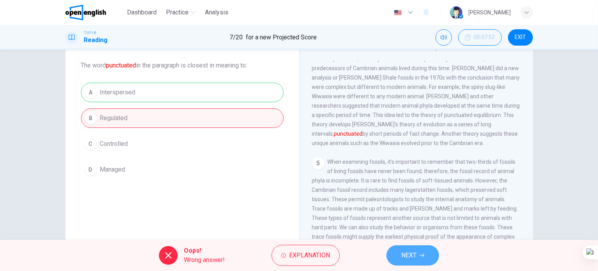
click at [408, 249] on button "NEXT" at bounding box center [412, 255] width 53 height 20
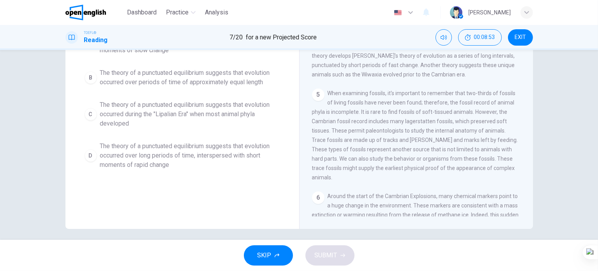
scroll to position [112, 0]
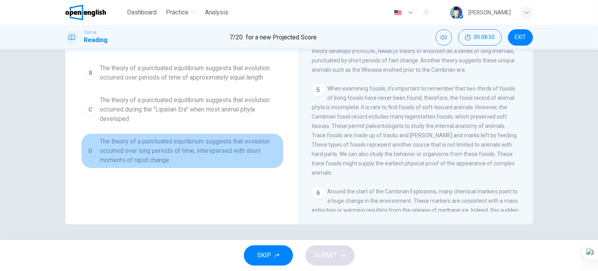
click at [224, 154] on span "The theory of a punctuated equilibrium suggests that evolution occurred over lo…" at bounding box center [190, 151] width 180 height 28
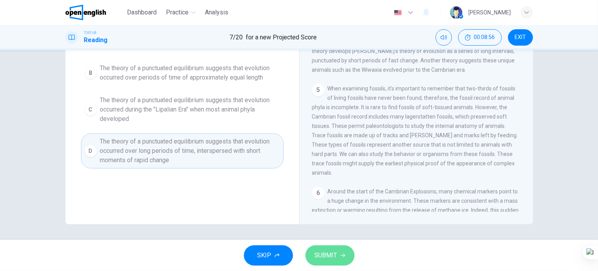
click at [318, 258] on span "SUBMIT" at bounding box center [326, 255] width 23 height 11
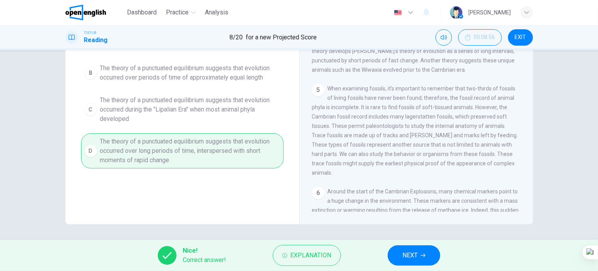
click at [401, 259] on button "NEXT" at bounding box center [413, 255] width 53 height 20
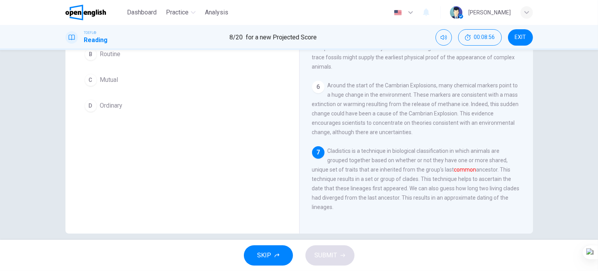
scroll to position [0, 0]
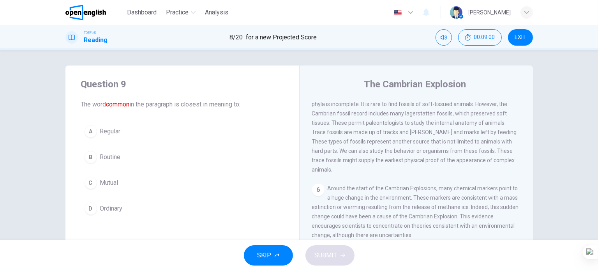
click at [109, 128] on span "Regular" at bounding box center [110, 131] width 21 height 9
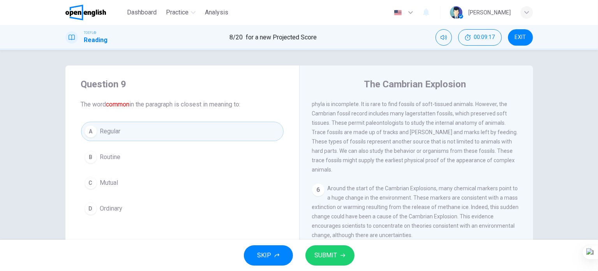
drag, startPoint x: 115, startPoint y: 179, endPoint x: 122, endPoint y: 182, distance: 7.2
click at [120, 182] on button "C Mutual" at bounding box center [182, 182] width 202 height 19
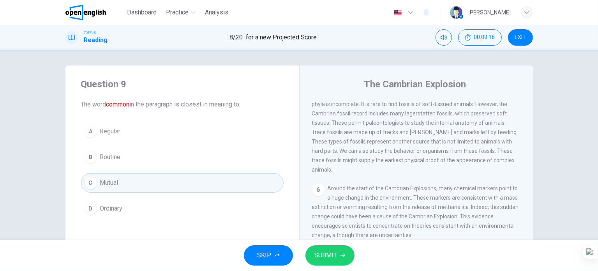
click at [323, 258] on span "SUBMIT" at bounding box center [326, 255] width 23 height 11
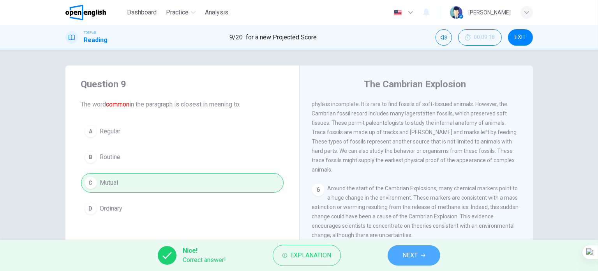
click at [396, 250] on button "NEXT" at bounding box center [413, 255] width 53 height 20
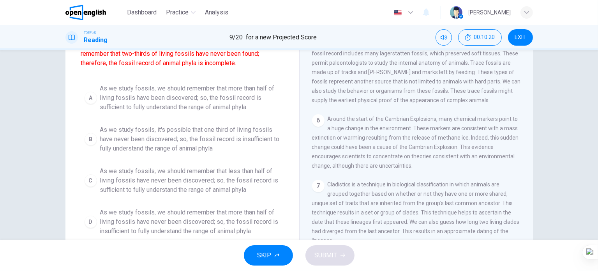
scroll to position [78, 0]
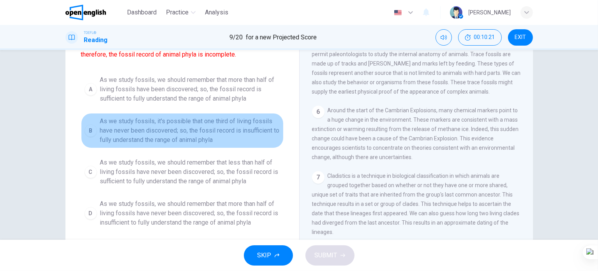
click at [221, 132] on span "As we study fossils, it's possible that one third of living fossils have never …" at bounding box center [190, 130] width 180 height 28
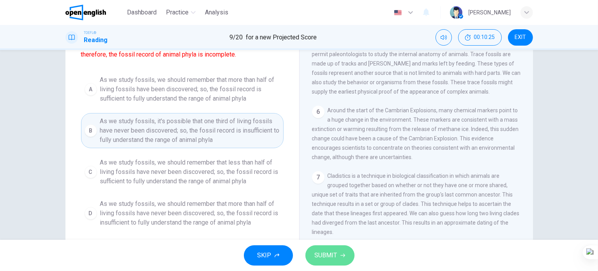
click at [324, 258] on span "SUBMIT" at bounding box center [326, 255] width 23 height 11
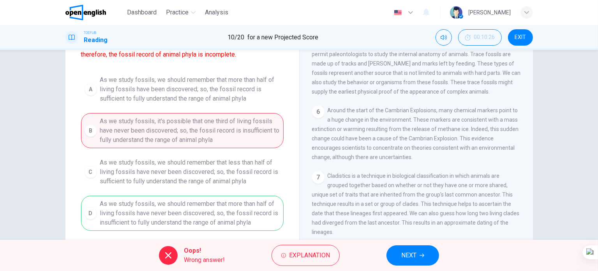
scroll to position [112, 0]
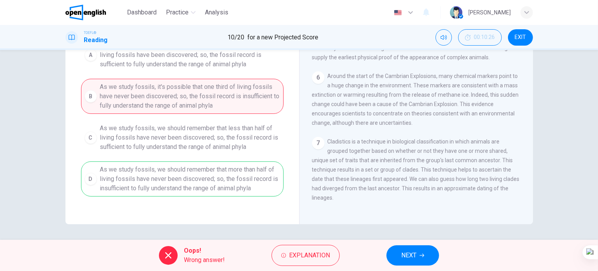
click at [401, 260] on span "NEXT" at bounding box center [408, 255] width 15 height 11
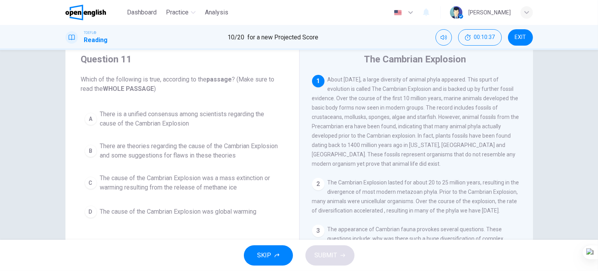
scroll to position [39, 0]
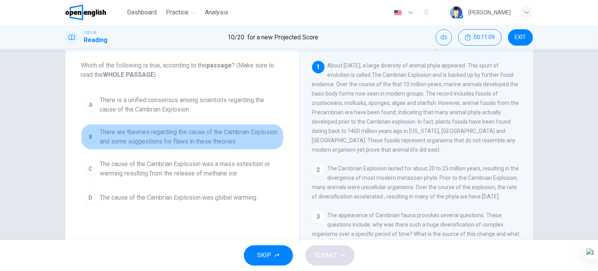
click at [192, 139] on span "There are theories regarding the cause of the Cambrian Explosion and some sugge…" at bounding box center [190, 136] width 180 height 19
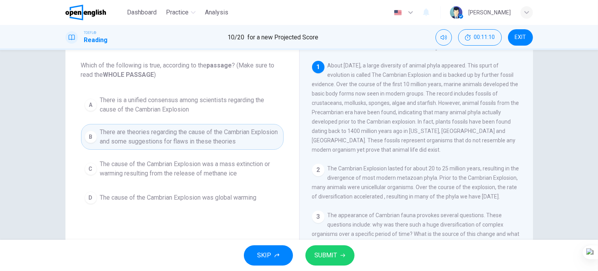
click at [322, 257] on span "SUBMIT" at bounding box center [326, 255] width 23 height 11
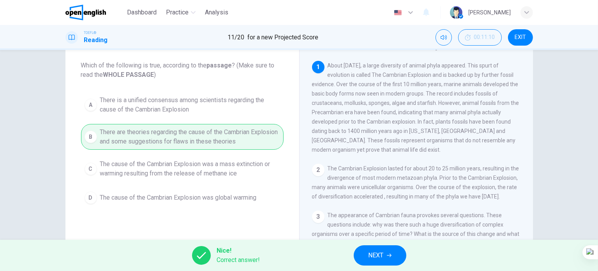
drag, startPoint x: 352, startPoint y: 251, endPoint x: 359, endPoint y: 254, distance: 7.8
click at [359, 254] on div "Nice! Correct answer! NEXT" at bounding box center [299, 254] width 598 height 31
click at [367, 258] on button "NEXT" at bounding box center [380, 255] width 53 height 20
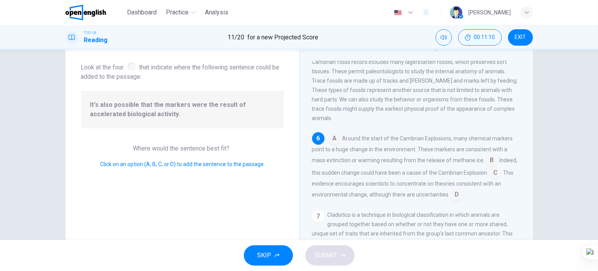
scroll to position [384, 0]
click at [487, 164] on input at bounding box center [491, 161] width 12 height 12
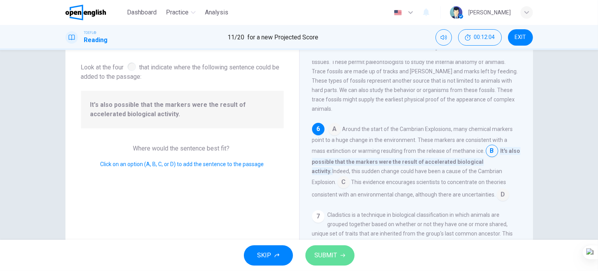
click at [336, 248] on button "SUBMIT" at bounding box center [329, 255] width 49 height 20
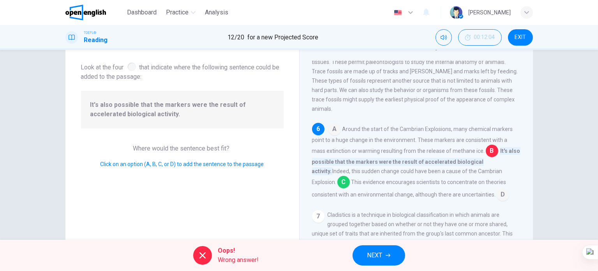
click at [375, 262] on button "NEXT" at bounding box center [378, 255] width 53 height 20
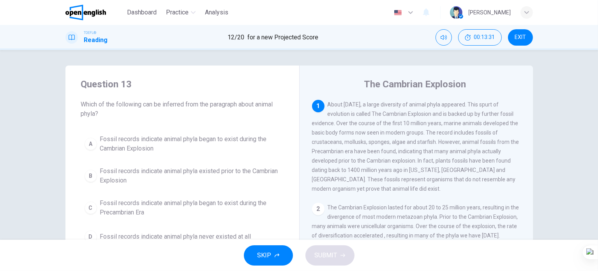
scroll to position [39, 0]
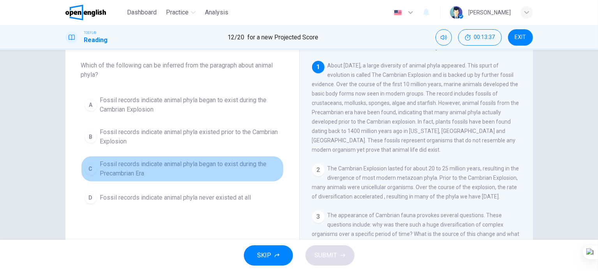
click at [198, 167] on span "Fossil records indicate animal phyla began to exist during the Precambrian Era" at bounding box center [190, 168] width 180 height 19
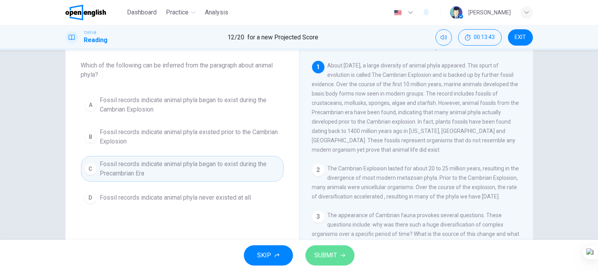
click at [316, 254] on span "SUBMIT" at bounding box center [326, 255] width 23 height 11
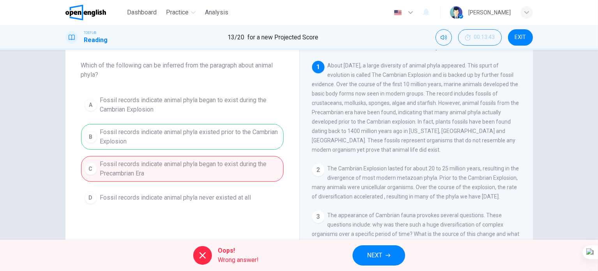
click at [377, 257] on span "NEXT" at bounding box center [374, 255] width 15 height 11
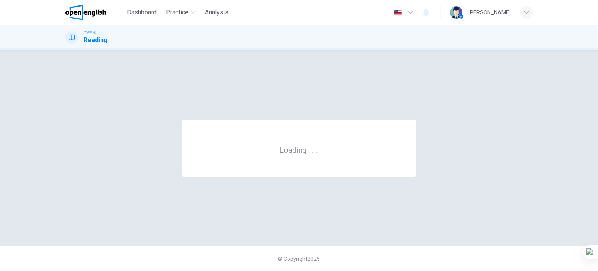
scroll to position [0, 0]
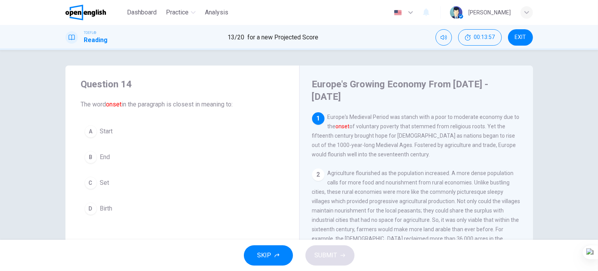
click at [106, 208] on span "Birth" at bounding box center [106, 208] width 12 height 9
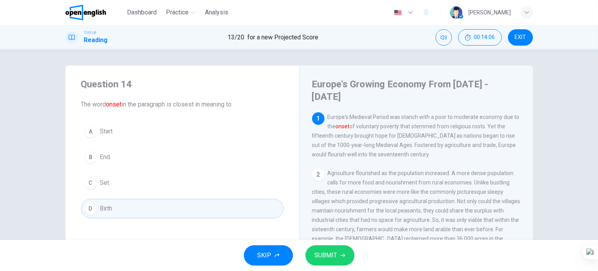
click at [121, 131] on button "A Start" at bounding box center [182, 130] width 202 height 19
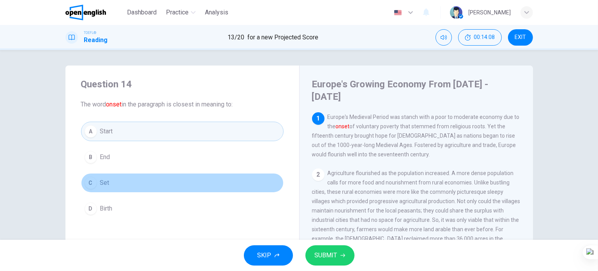
drag, startPoint x: 129, startPoint y: 183, endPoint x: 175, endPoint y: 218, distance: 57.5
click at [129, 183] on button "C Set" at bounding box center [182, 182] width 202 height 19
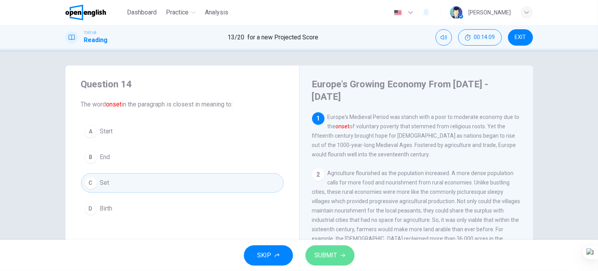
click at [334, 250] on span "SUBMIT" at bounding box center [326, 255] width 23 height 11
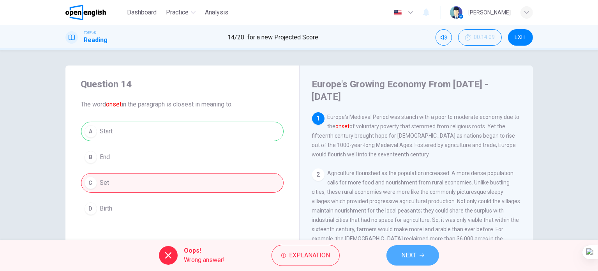
click at [412, 254] on span "NEXT" at bounding box center [408, 255] width 15 height 11
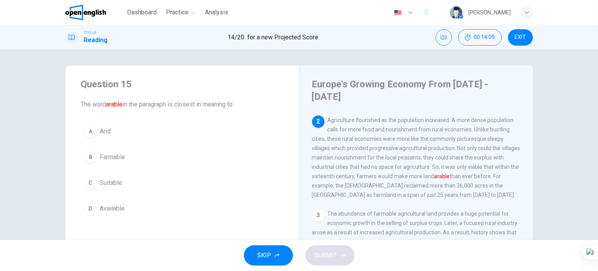
scroll to position [58, 0]
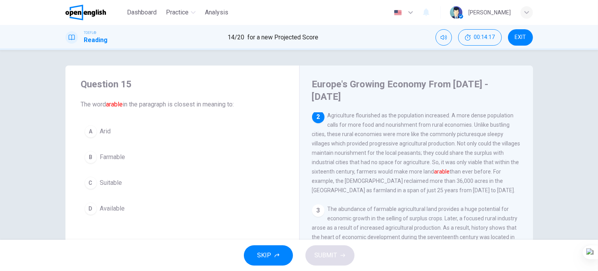
drag, startPoint x: 115, startPoint y: 157, endPoint x: 139, endPoint y: 178, distance: 32.3
click at [116, 158] on span "Farmable" at bounding box center [112, 156] width 25 height 9
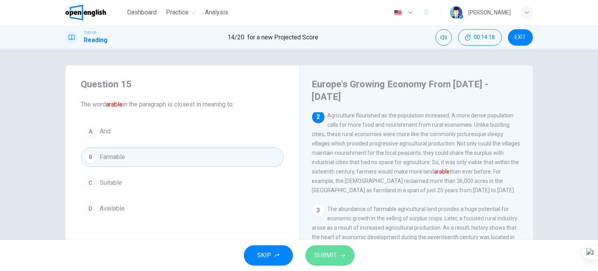
click at [327, 261] on button "SUBMIT" at bounding box center [329, 255] width 49 height 20
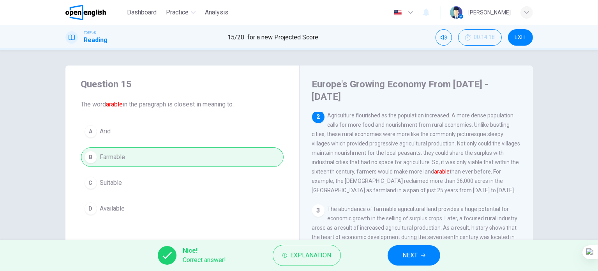
click at [415, 266] on div "Nice! Correct answer! Explanation NEXT" at bounding box center [299, 254] width 598 height 31
click at [413, 260] on span "NEXT" at bounding box center [409, 255] width 15 height 11
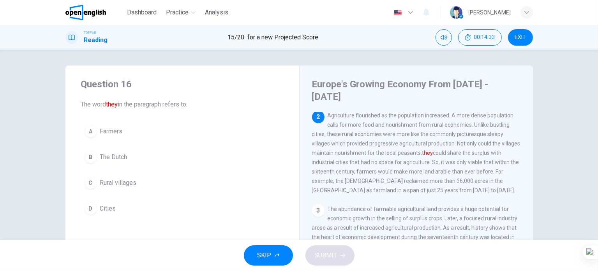
click at [124, 185] on span "Rural villages" at bounding box center [118, 182] width 37 height 9
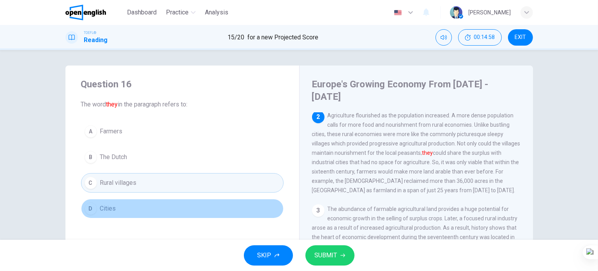
click at [114, 210] on button "D Cities" at bounding box center [182, 208] width 202 height 19
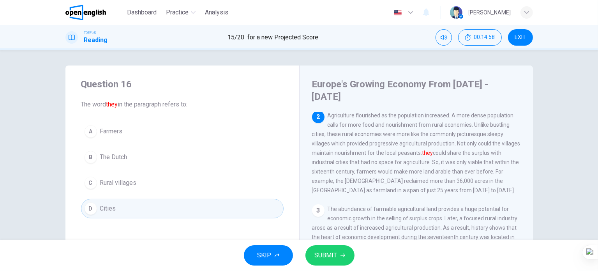
click at [327, 259] on span "SUBMIT" at bounding box center [326, 255] width 23 height 11
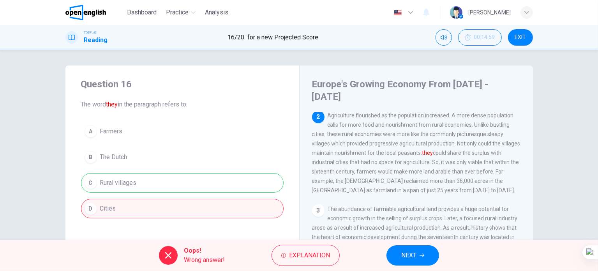
drag, startPoint x: 426, startPoint y: 252, endPoint x: 412, endPoint y: 250, distance: 14.1
click at [425, 252] on button "NEXT" at bounding box center [412, 255] width 53 height 20
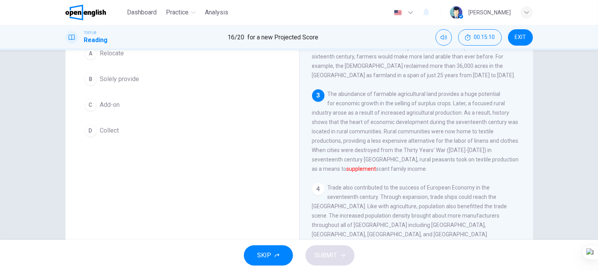
scroll to position [39, 0]
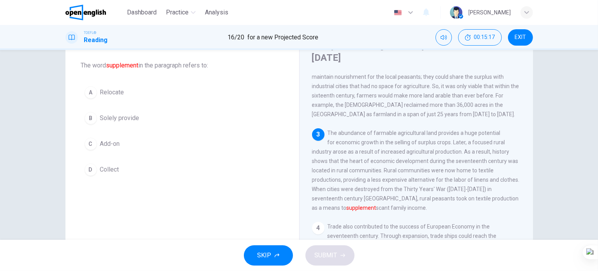
click at [116, 93] on span "Relocate" at bounding box center [112, 92] width 24 height 9
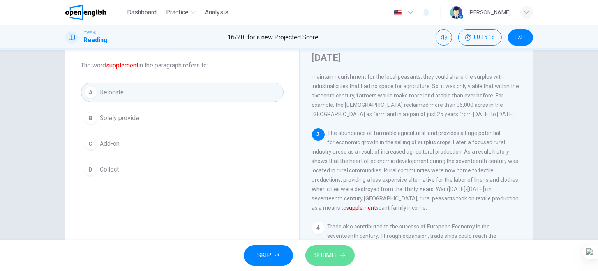
click at [324, 252] on span "SUBMIT" at bounding box center [326, 255] width 23 height 11
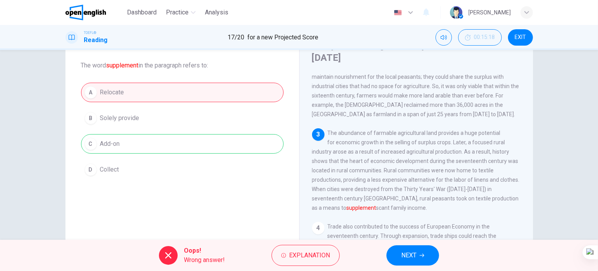
click at [427, 254] on button "NEXT" at bounding box center [412, 255] width 53 height 20
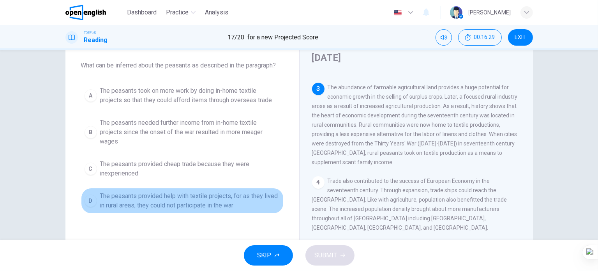
click at [202, 202] on span "The peasants provided help with textile projects, for as they lived in rural ar…" at bounding box center [190, 200] width 180 height 19
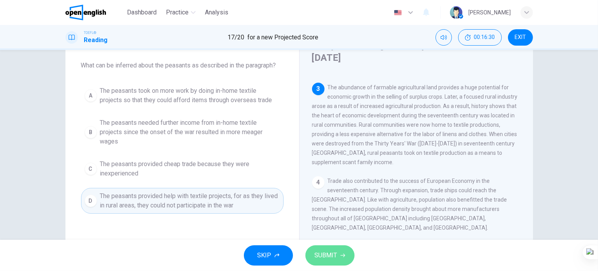
click at [328, 261] on button "SUBMIT" at bounding box center [329, 255] width 49 height 20
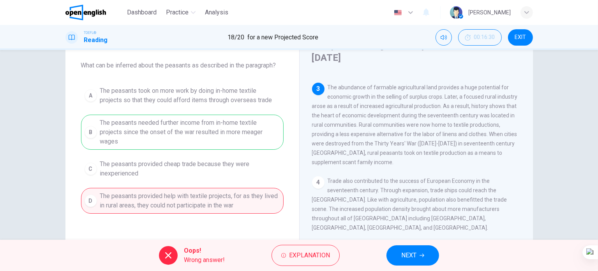
click at [399, 257] on button "NEXT" at bounding box center [412, 255] width 53 height 20
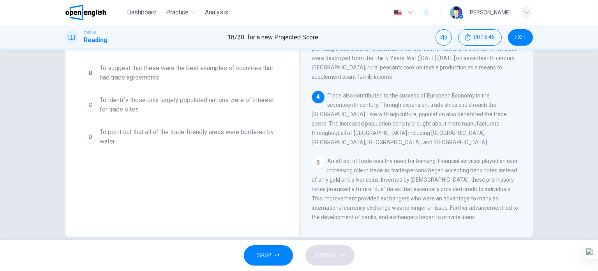
scroll to position [34, 0]
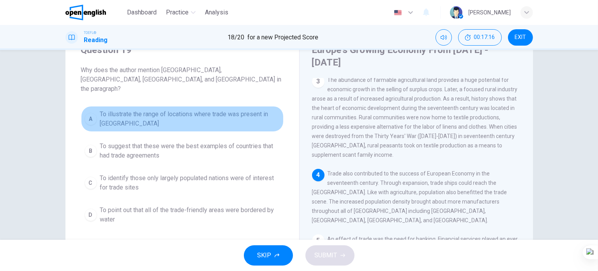
click at [166, 109] on span "To illustrate the range of locations where trade was present in Europe" at bounding box center [190, 118] width 180 height 19
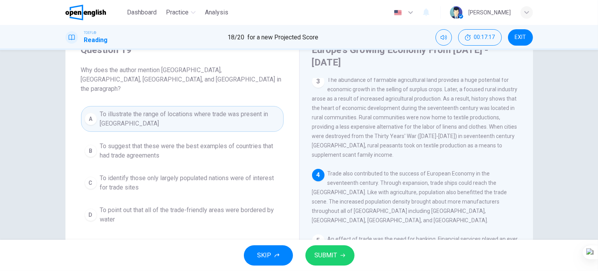
drag, startPoint x: 207, startPoint y: 135, endPoint x: 211, endPoint y: 144, distance: 9.6
click at [208, 141] on span "To suggest that these were the best examples of countries that had trade agreem…" at bounding box center [190, 150] width 180 height 19
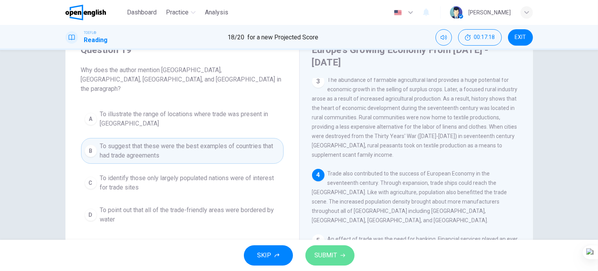
click at [316, 252] on span "SUBMIT" at bounding box center [326, 255] width 23 height 11
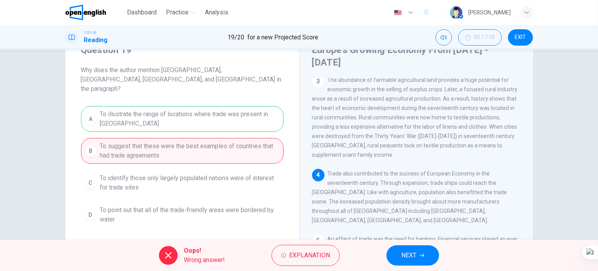
drag, startPoint x: 405, startPoint y: 256, endPoint x: 397, endPoint y: 244, distance: 14.6
click at [405, 256] on span "NEXT" at bounding box center [408, 255] width 15 height 11
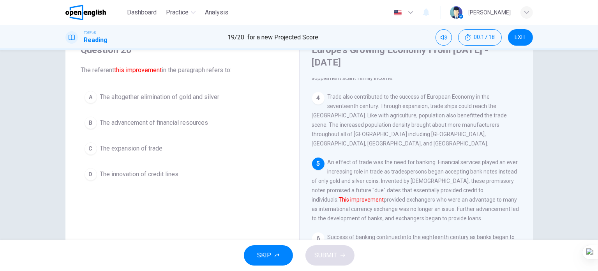
scroll to position [229, 0]
click at [179, 99] on span "The altogether elimination of gold and silver" at bounding box center [160, 96] width 120 height 9
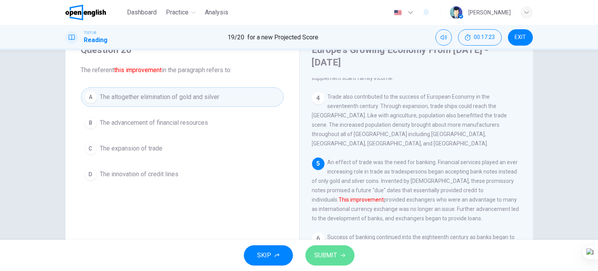
click at [320, 262] on button "SUBMIT" at bounding box center [329, 255] width 49 height 20
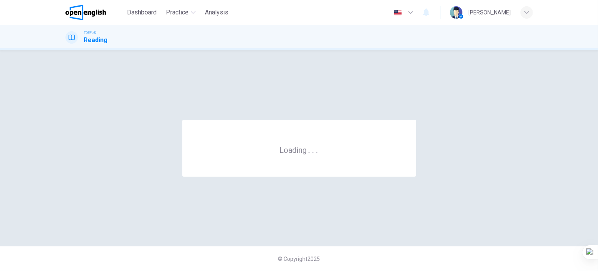
scroll to position [0, 0]
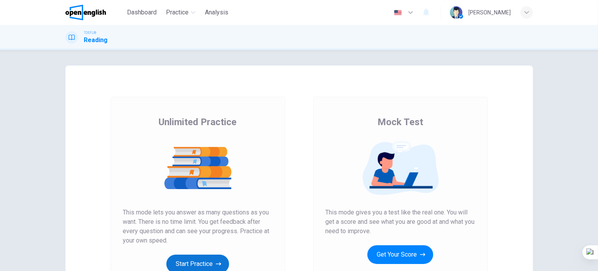
click at [194, 262] on button "Start Practice" at bounding box center [197, 263] width 63 height 19
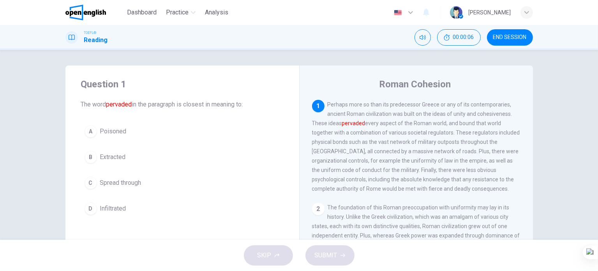
click at [125, 186] on span "Spread through" at bounding box center [120, 182] width 41 height 9
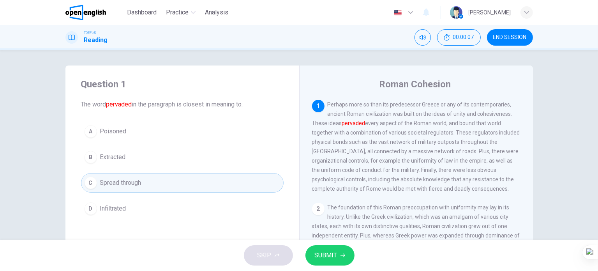
click at [323, 257] on span "SUBMIT" at bounding box center [326, 255] width 23 height 11
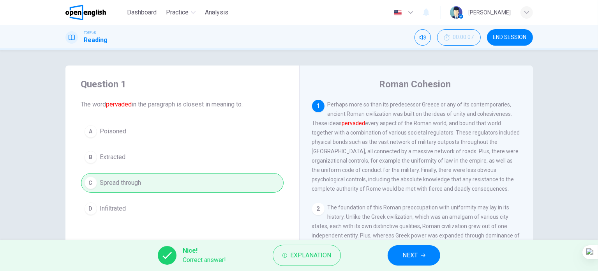
click at [420, 258] on button "NEXT" at bounding box center [413, 255] width 53 height 20
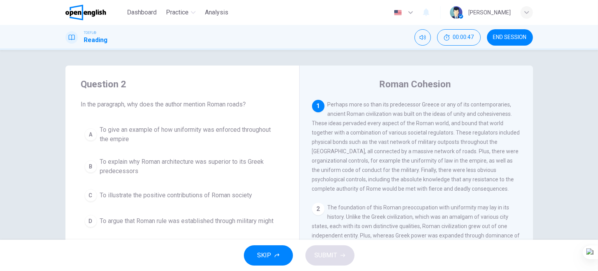
click at [212, 199] on span "To illustrate the positive contributions of Roman society" at bounding box center [176, 194] width 152 height 9
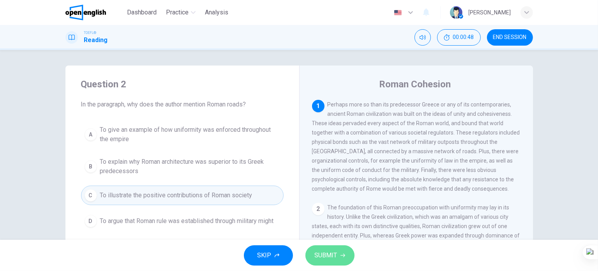
click at [332, 254] on span "SUBMIT" at bounding box center [326, 255] width 23 height 11
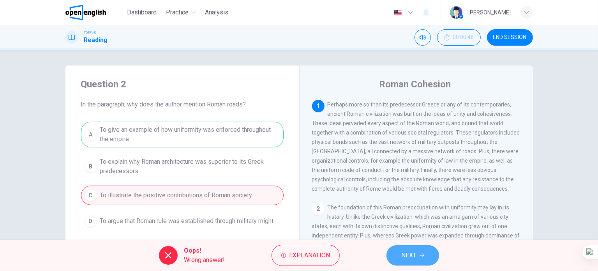
click at [417, 260] on button "NEXT" at bounding box center [412, 255] width 53 height 20
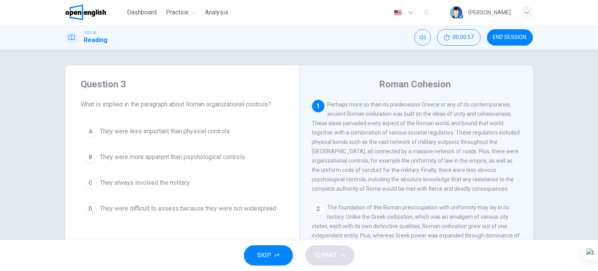
click at [169, 186] on span "They always involved the military" at bounding box center [145, 182] width 90 height 9
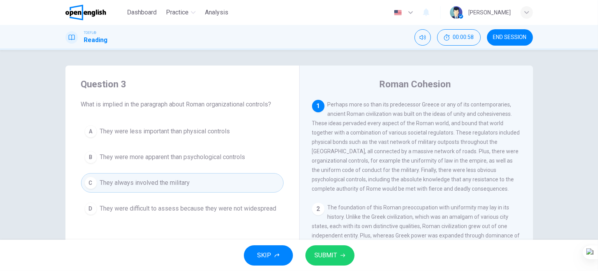
click at [322, 261] on button "SUBMIT" at bounding box center [329, 255] width 49 height 20
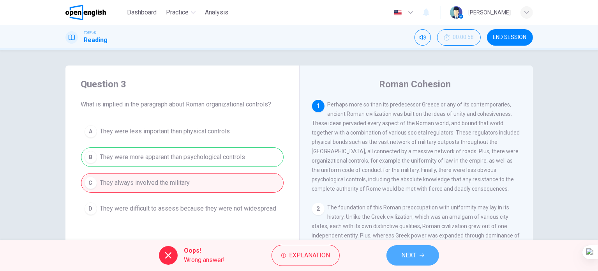
click at [396, 249] on button "NEXT" at bounding box center [412, 255] width 53 height 20
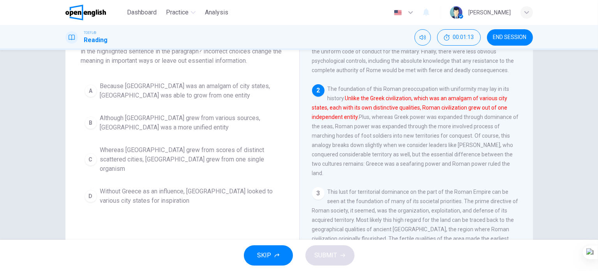
scroll to position [34, 0]
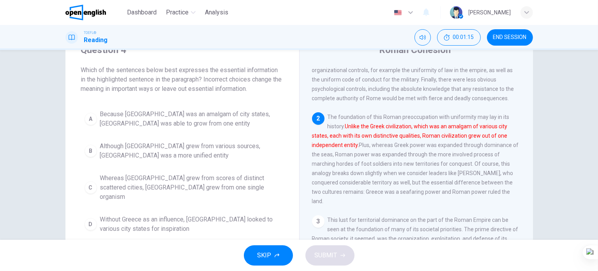
click at [201, 181] on span "Whereas Greece grew from scores of distinct scattered cities, Rome grew from on…" at bounding box center [190, 187] width 180 height 28
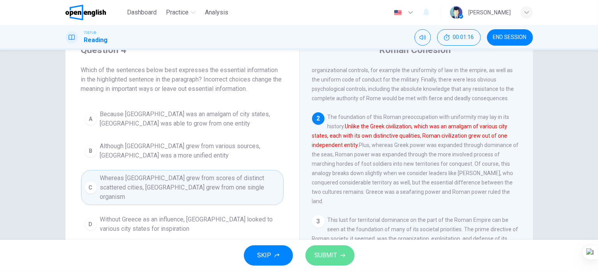
click at [329, 258] on span "SUBMIT" at bounding box center [326, 255] width 23 height 11
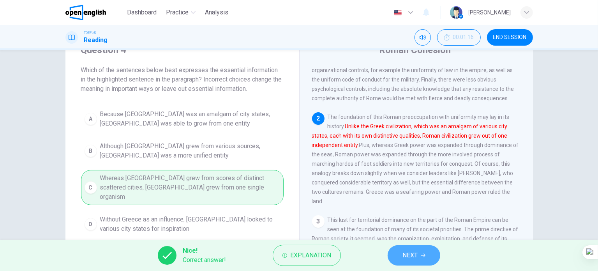
click at [408, 263] on button "NEXT" at bounding box center [413, 255] width 53 height 20
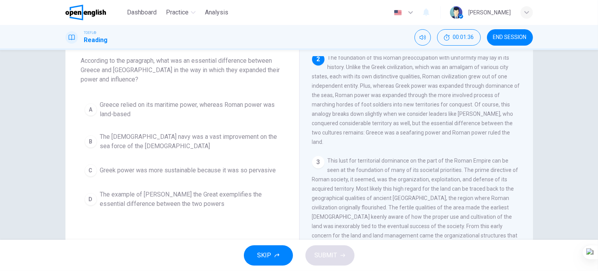
scroll to position [0, 0]
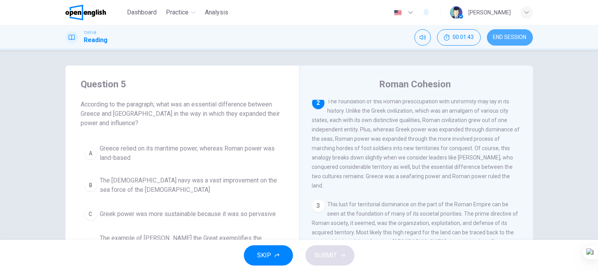
click at [516, 42] on button "END SESSION" at bounding box center [510, 37] width 46 height 16
